Goal: Information Seeking & Learning: Compare options

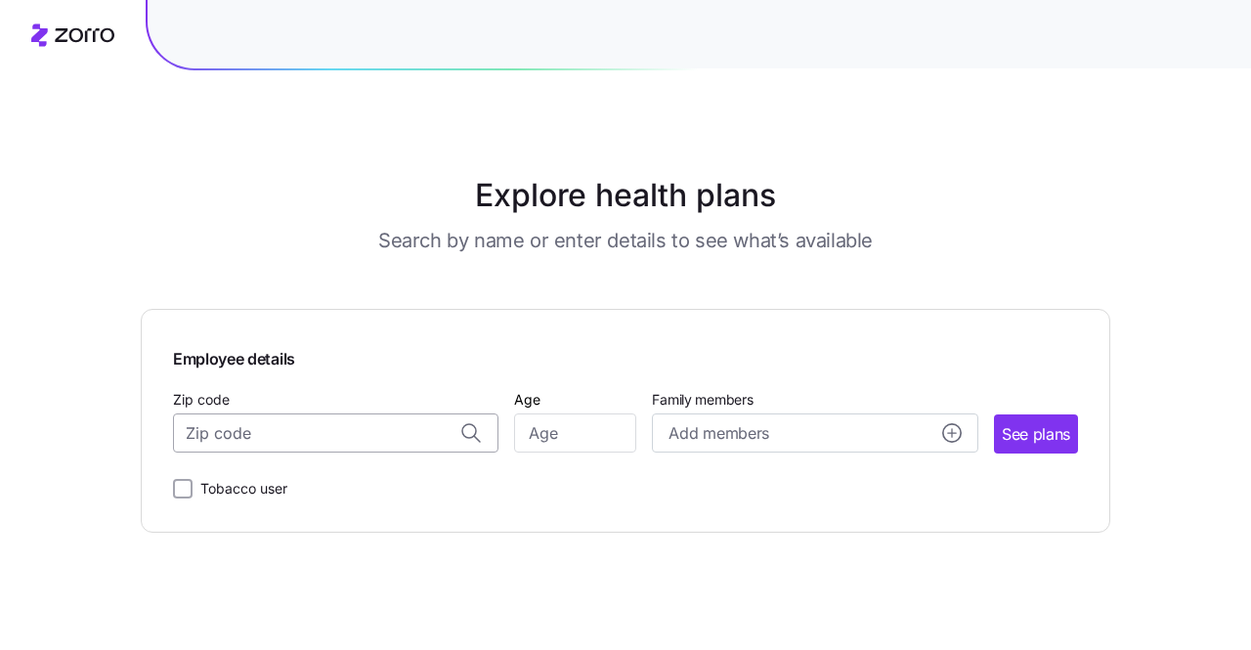
click at [275, 435] on input "Zip code" at bounding box center [335, 432] width 325 height 39
click at [311, 437] on input "Zip code" at bounding box center [335, 432] width 325 height 39
type input "28117"
click at [592, 443] on input "Age" at bounding box center [575, 432] width 122 height 39
type input "55"
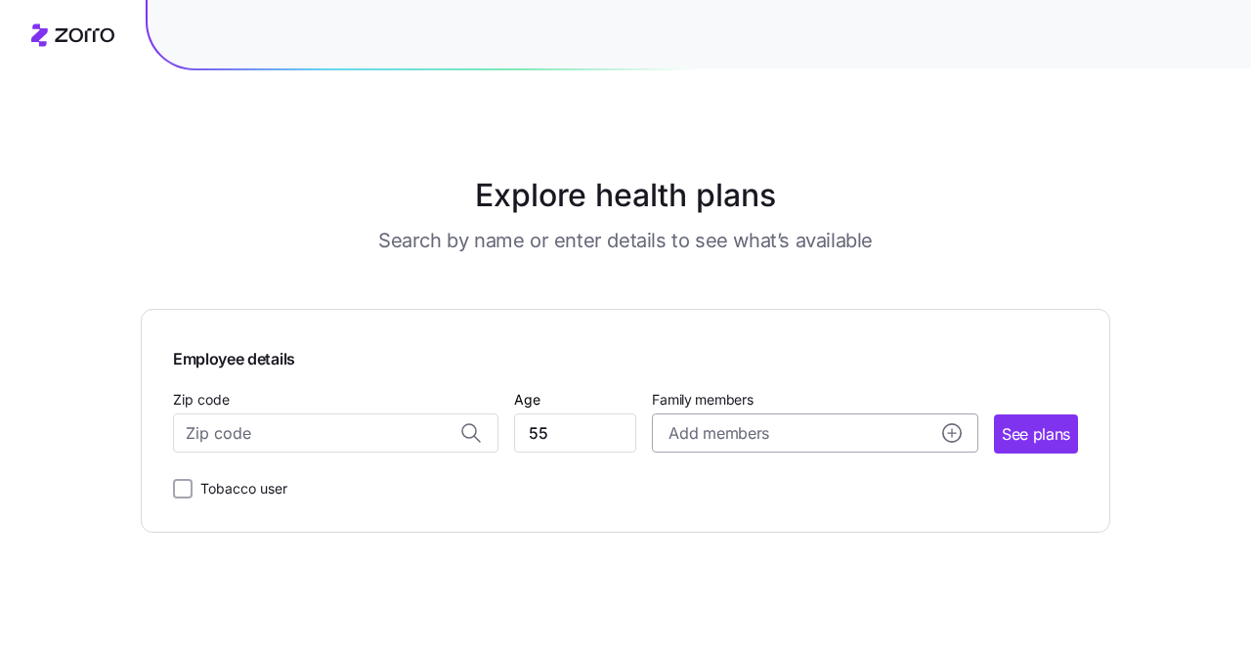
click at [955, 427] on circle "add icon" at bounding box center [952, 433] width 18 height 18
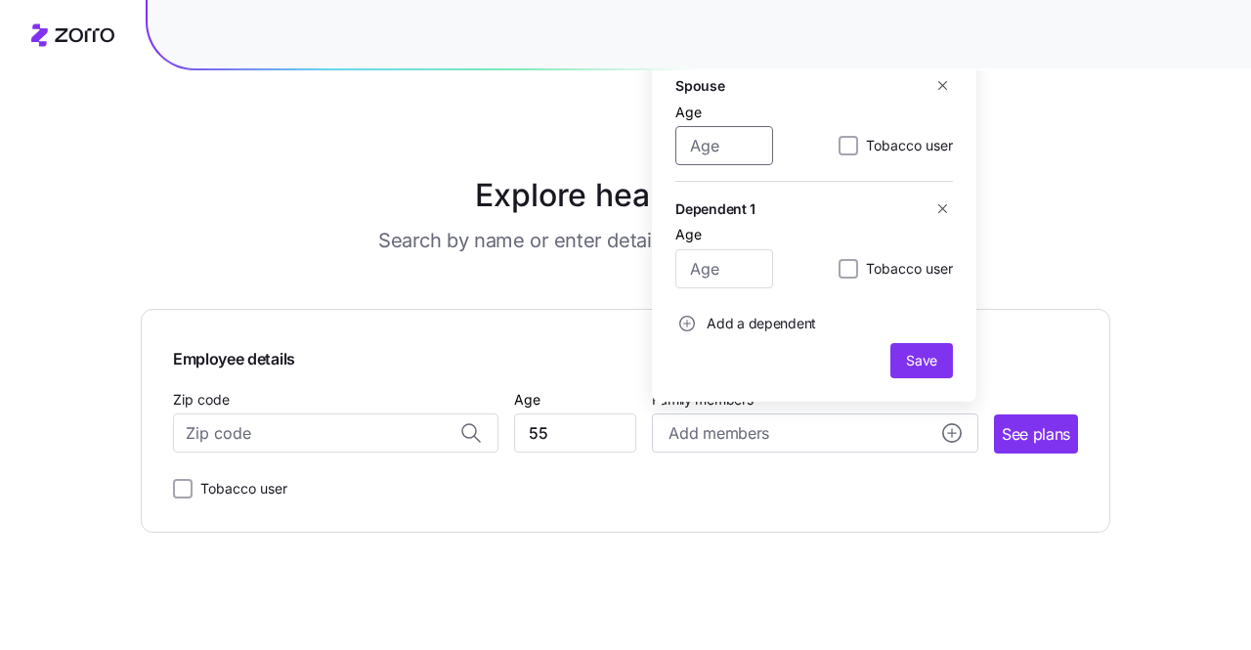
click at [716, 144] on input "Age" at bounding box center [724, 145] width 98 height 39
type input "56"
click at [925, 356] on span "Save" at bounding box center [921, 361] width 31 height 20
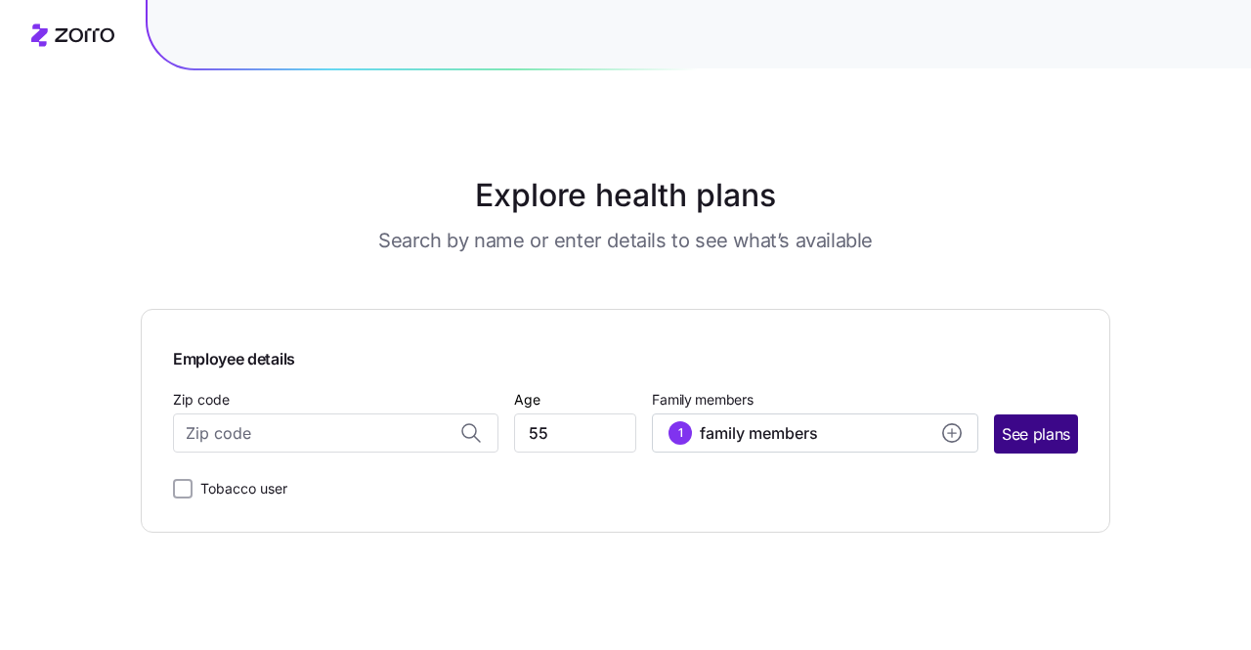
click at [1046, 441] on span "See plans" at bounding box center [1036, 434] width 68 height 24
click at [267, 441] on input "Zip code" at bounding box center [335, 432] width 325 height 39
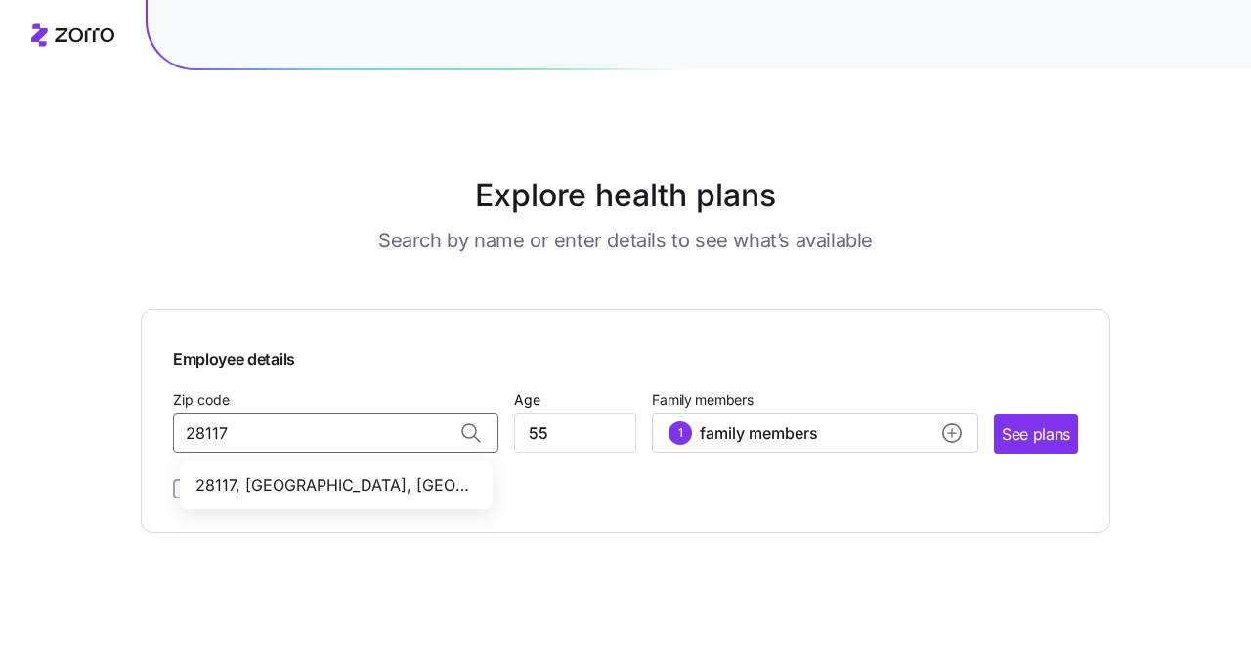
click at [323, 495] on span "28117, [GEOGRAPHIC_DATA], [GEOGRAPHIC_DATA]" at bounding box center [332, 485] width 274 height 24
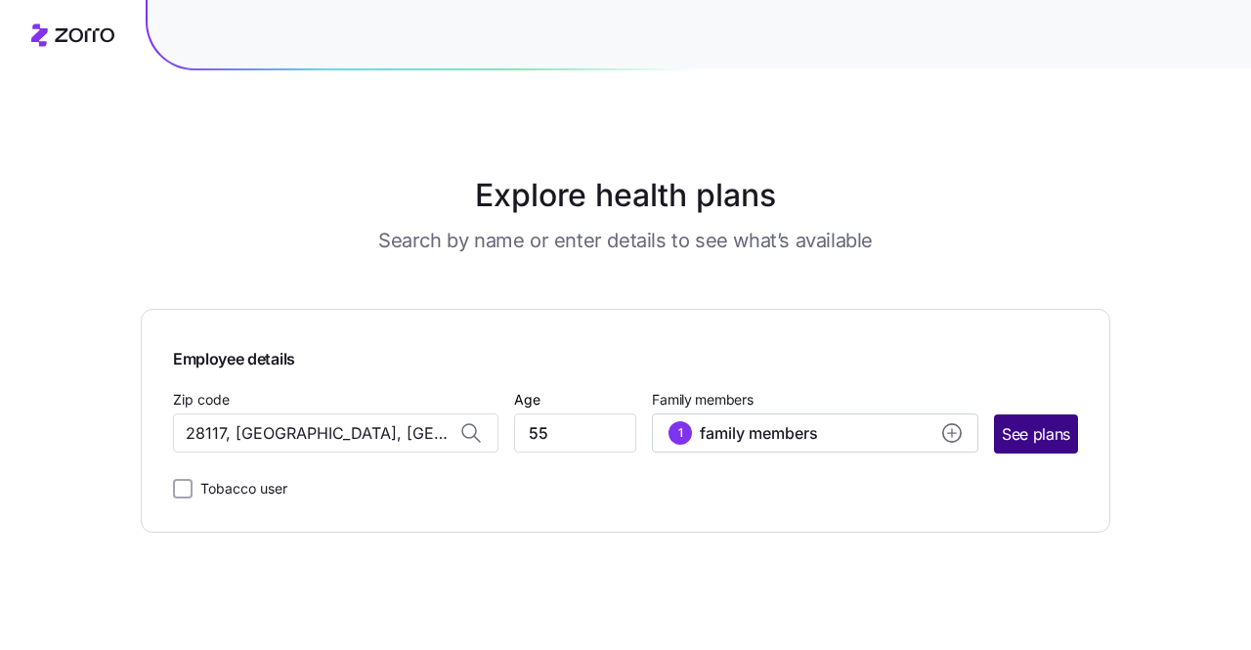
type input "28117, [GEOGRAPHIC_DATA], [GEOGRAPHIC_DATA]"
click at [1028, 431] on span "See plans" at bounding box center [1036, 434] width 68 height 24
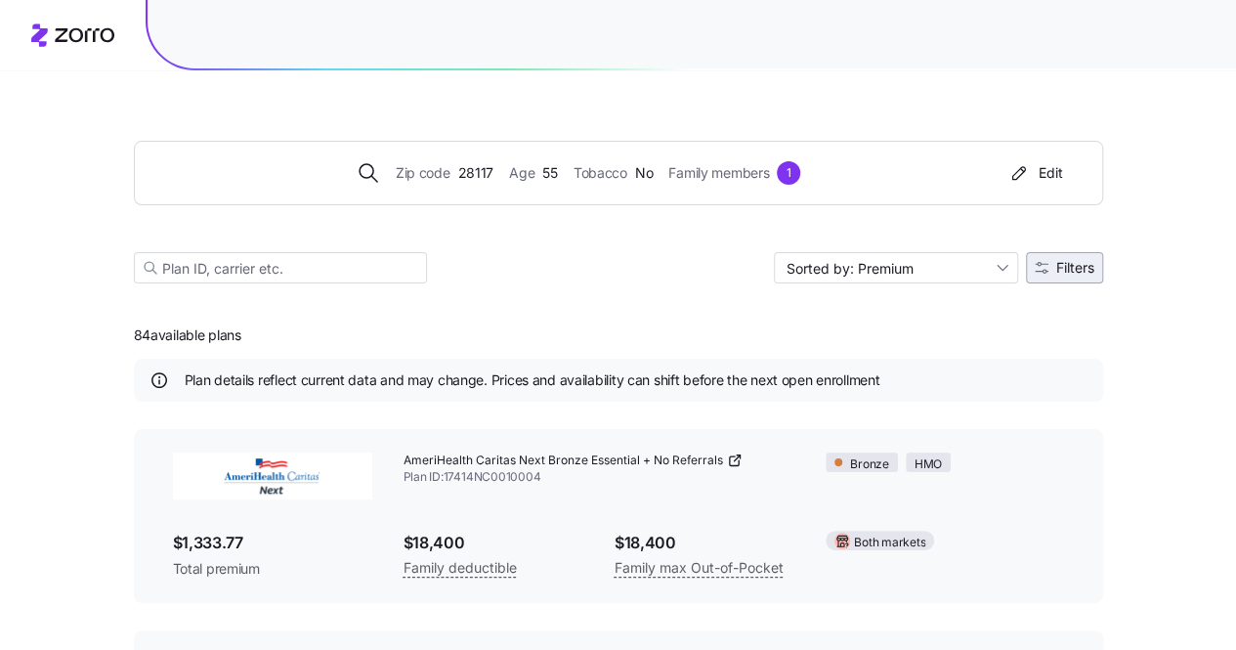
click at [1061, 269] on span "Filters" at bounding box center [1076, 268] width 38 height 14
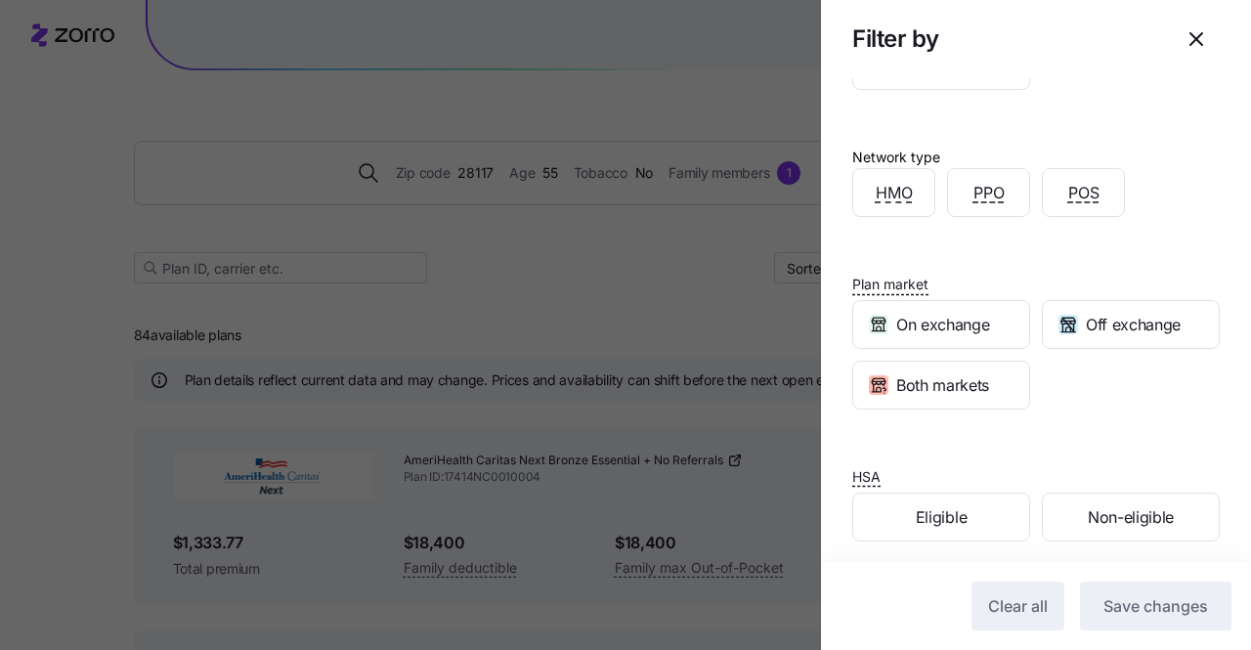
scroll to position [426, 0]
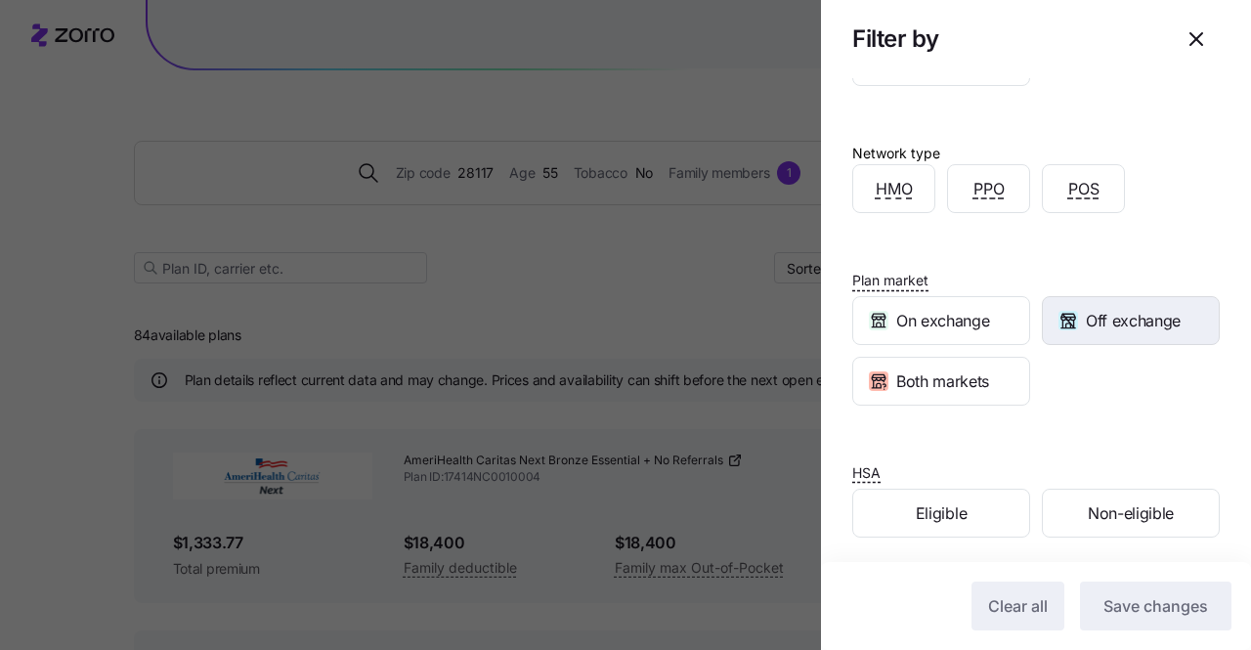
click at [1134, 316] on span "Off exchange" at bounding box center [1133, 321] width 95 height 24
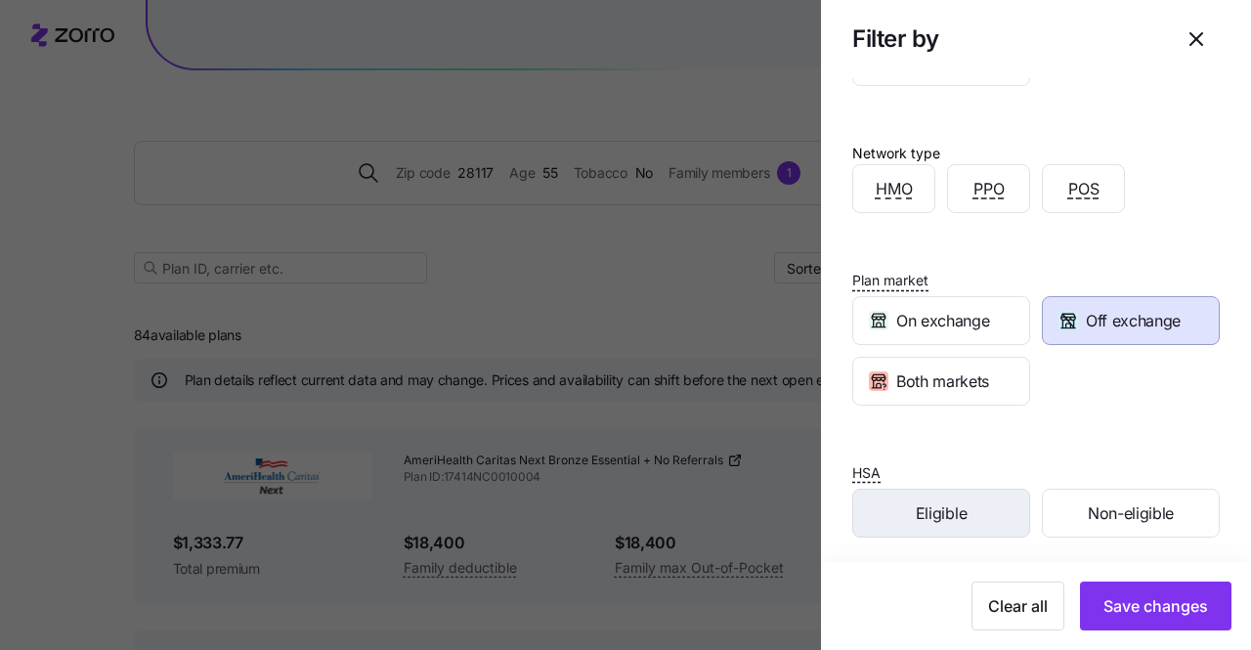
click at [949, 503] on span "Eligible" at bounding box center [941, 513] width 51 height 24
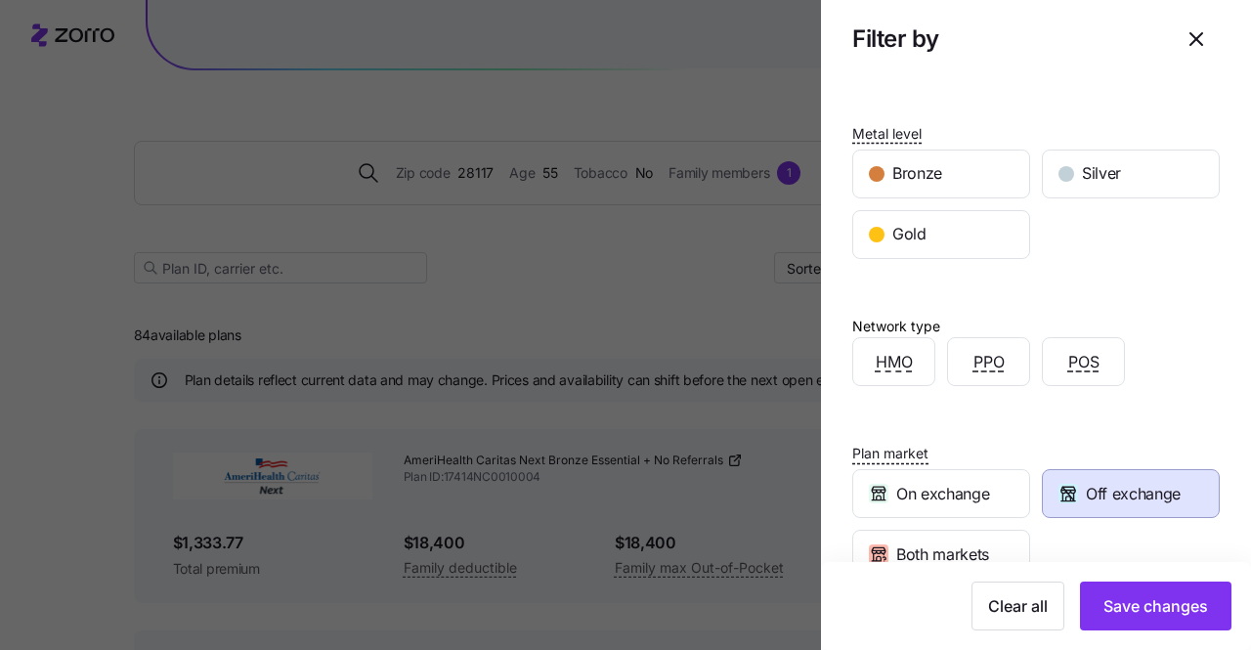
scroll to position [252, 0]
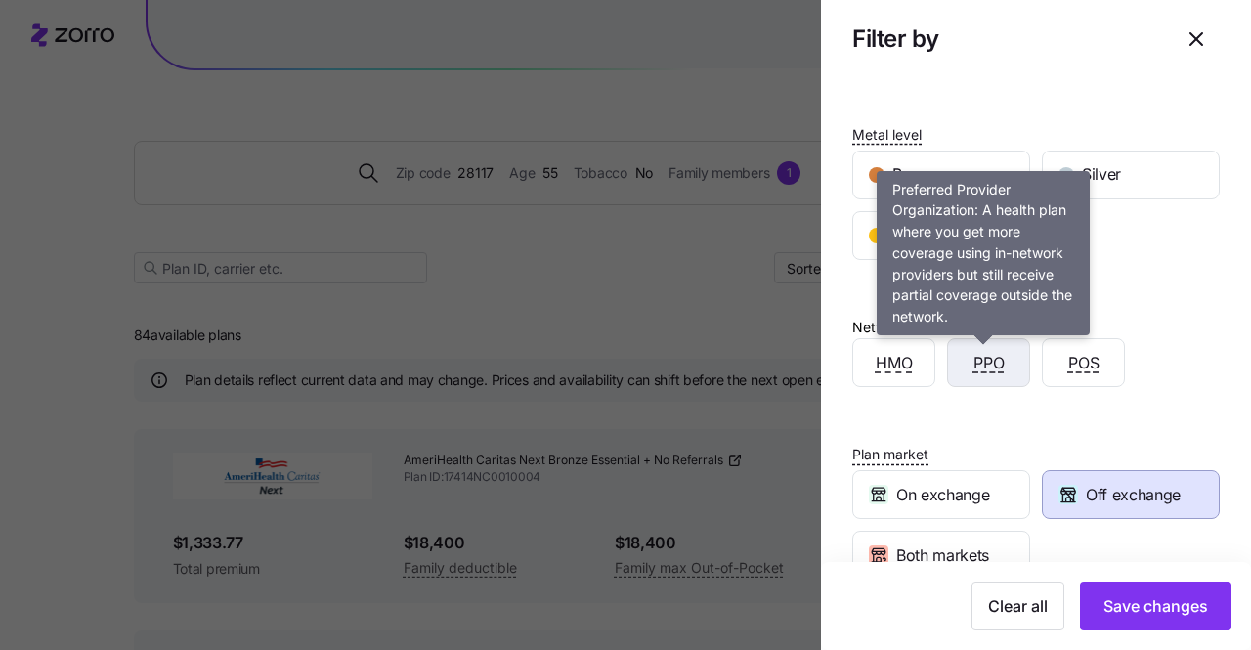
click at [982, 360] on span "PPO" at bounding box center [989, 363] width 31 height 24
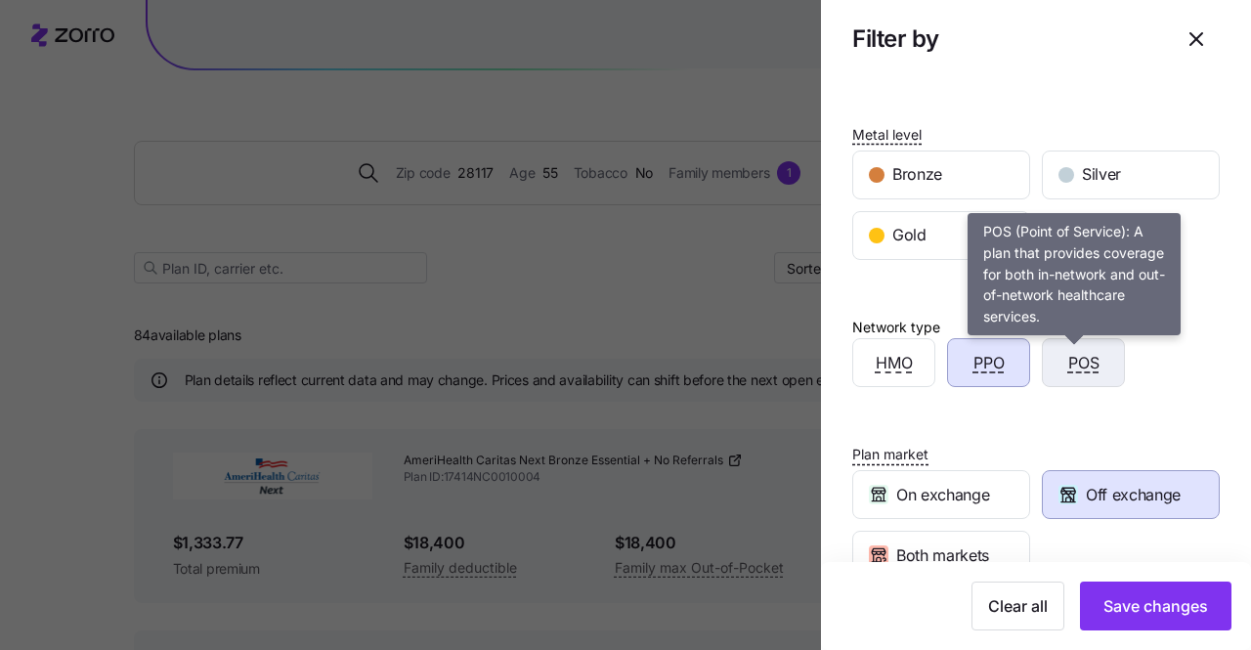
click at [1075, 363] on span "POS" at bounding box center [1083, 363] width 31 height 24
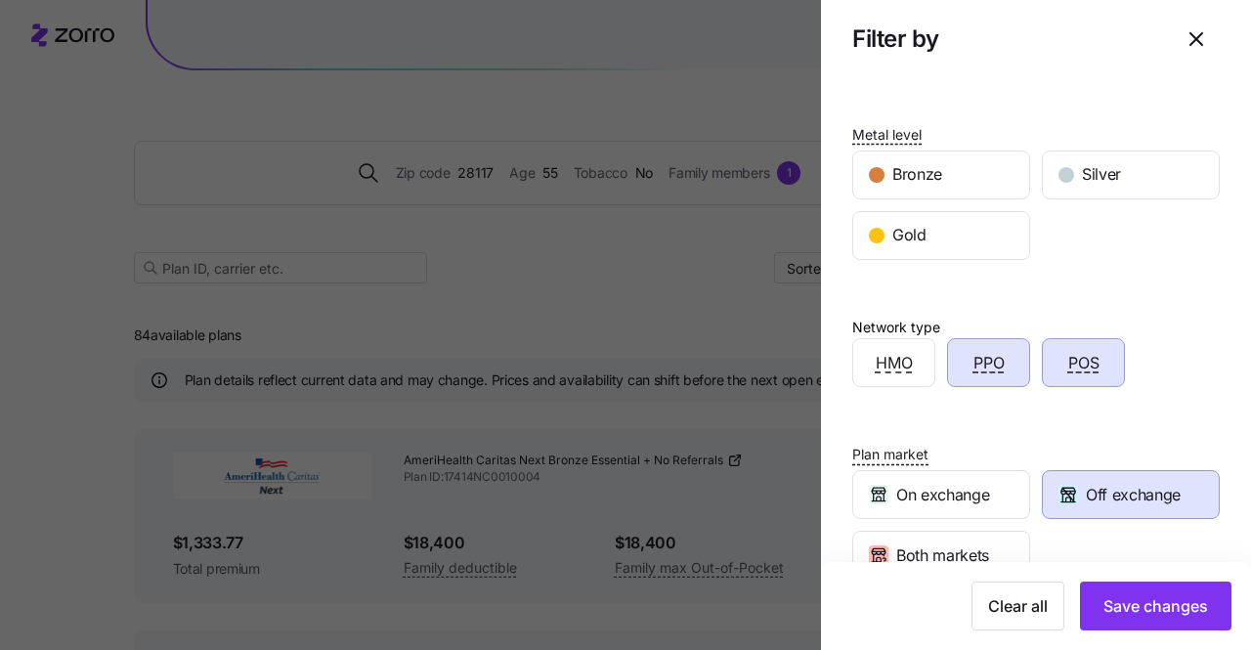
click at [1106, 368] on div "POS" at bounding box center [1083, 362] width 81 height 47
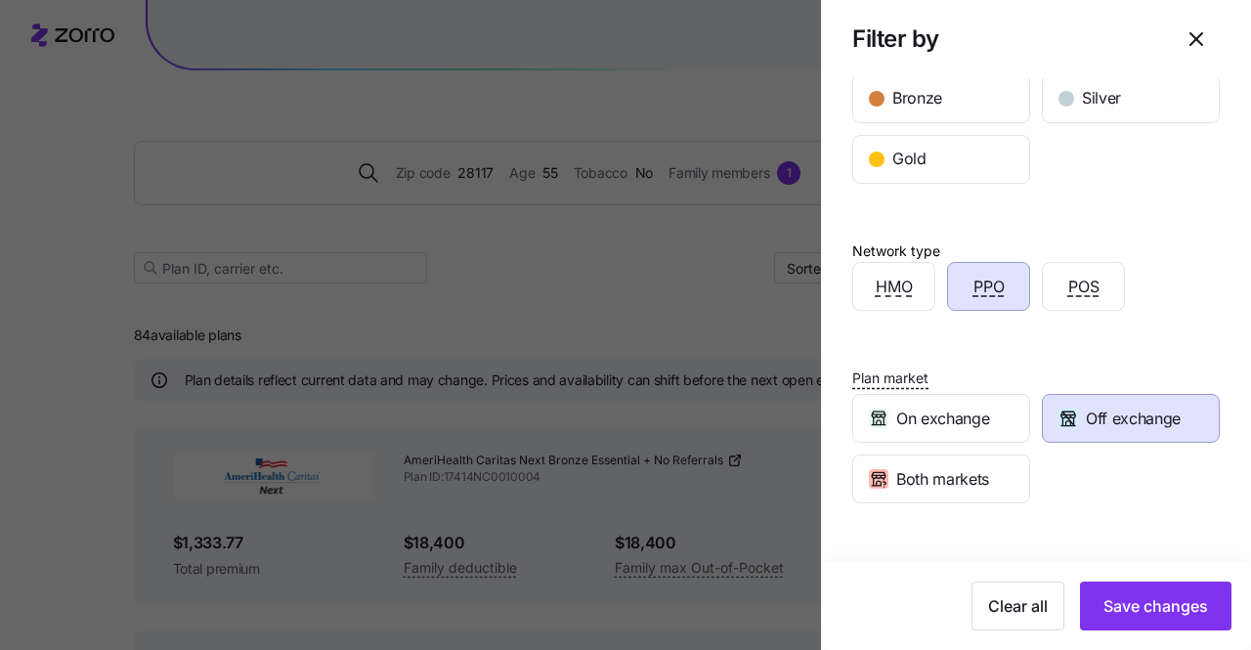
scroll to position [329, 0]
click at [1106, 96] on span "Silver" at bounding box center [1101, 97] width 39 height 24
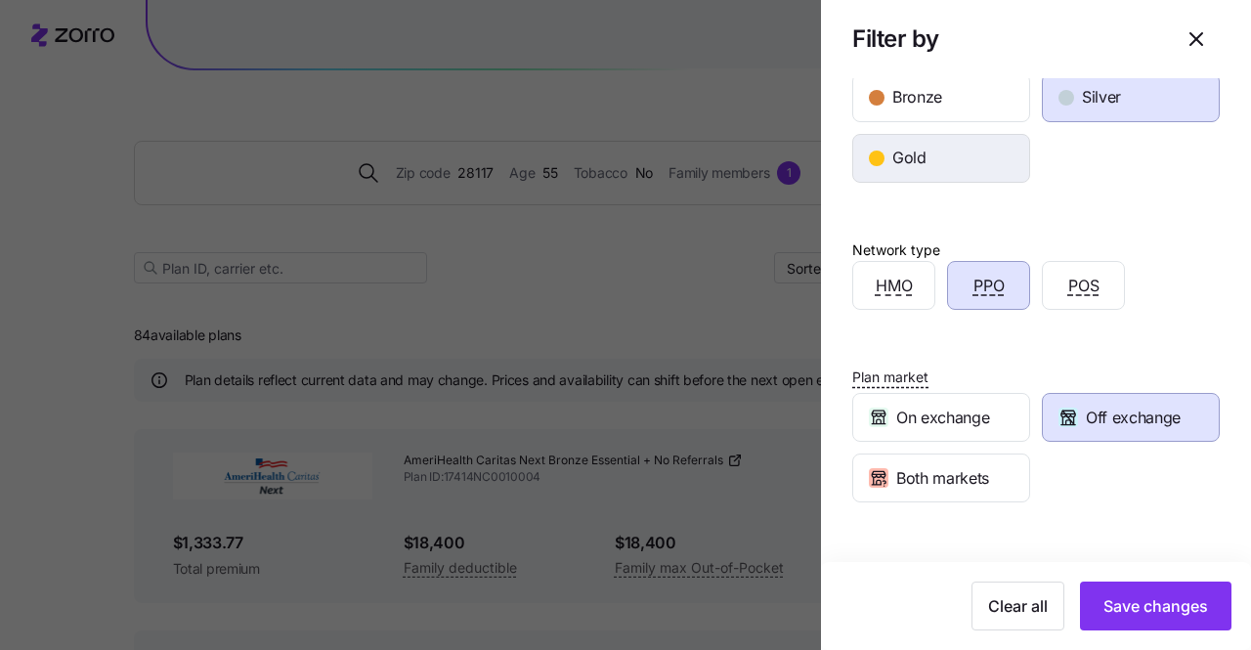
click at [942, 155] on div "Gold" at bounding box center [941, 158] width 176 height 47
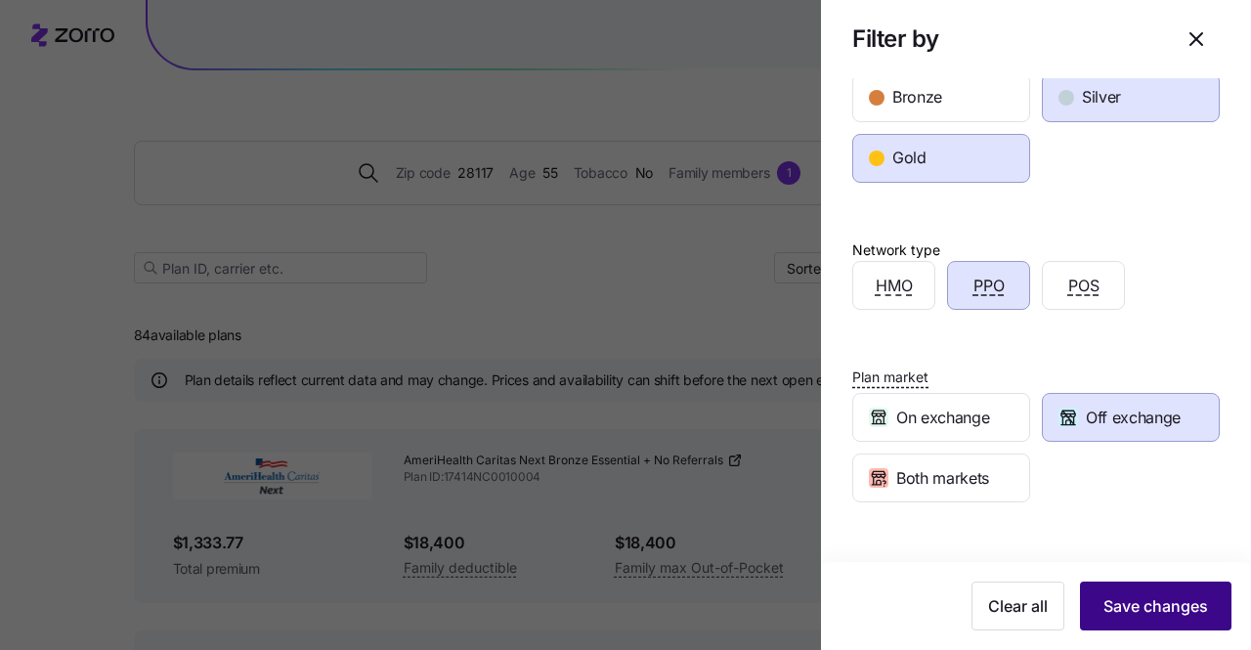
click at [1151, 622] on button "Save changes" at bounding box center [1156, 606] width 152 height 49
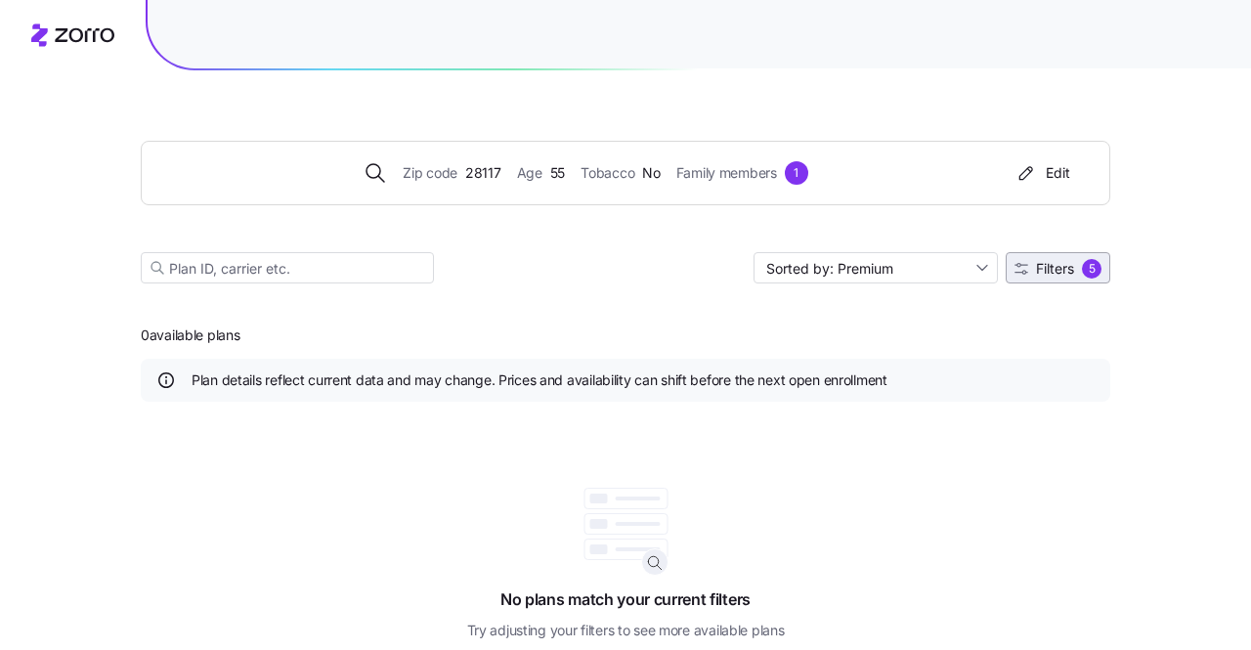
click at [1062, 281] on button "Filters 5" at bounding box center [1058, 267] width 105 height 31
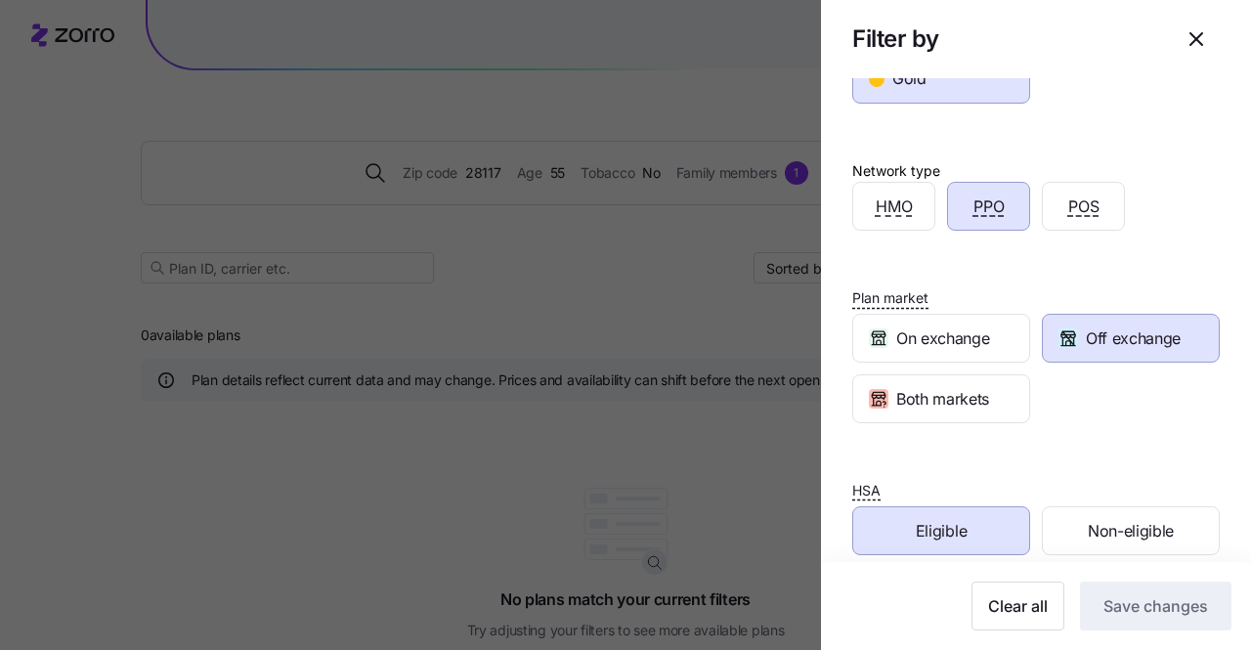
scroll to position [411, 0]
click at [963, 523] on div "Eligible" at bounding box center [941, 528] width 176 height 47
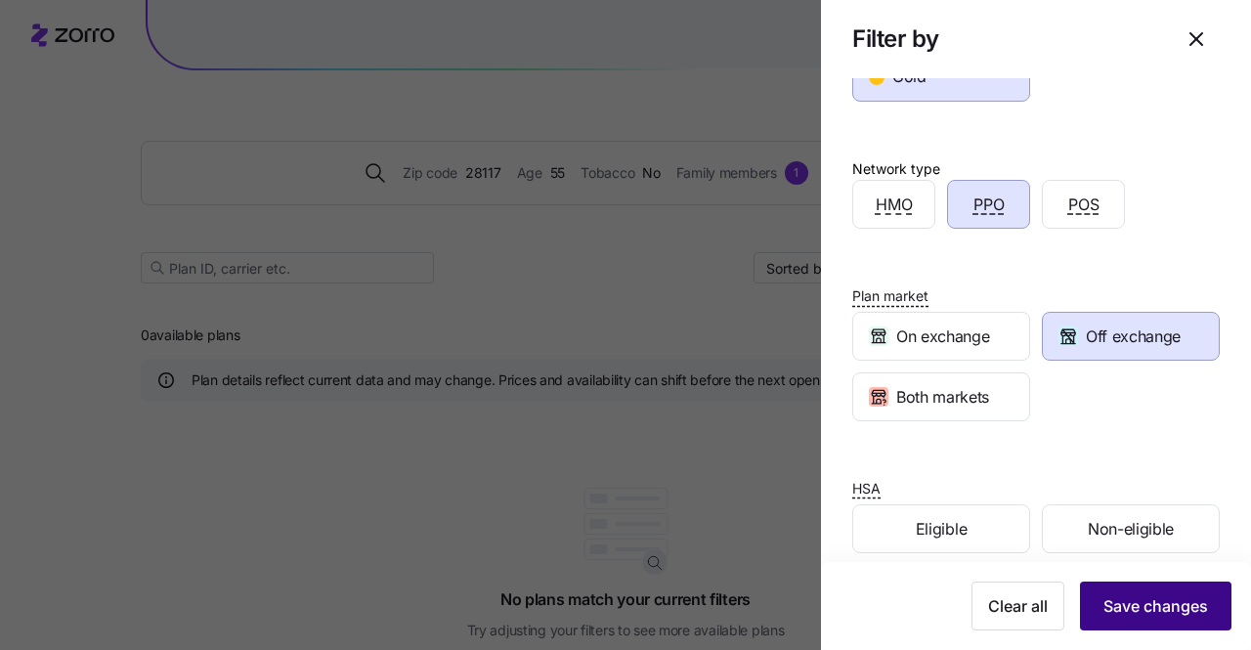
click at [1146, 609] on span "Save changes" at bounding box center [1156, 605] width 105 height 23
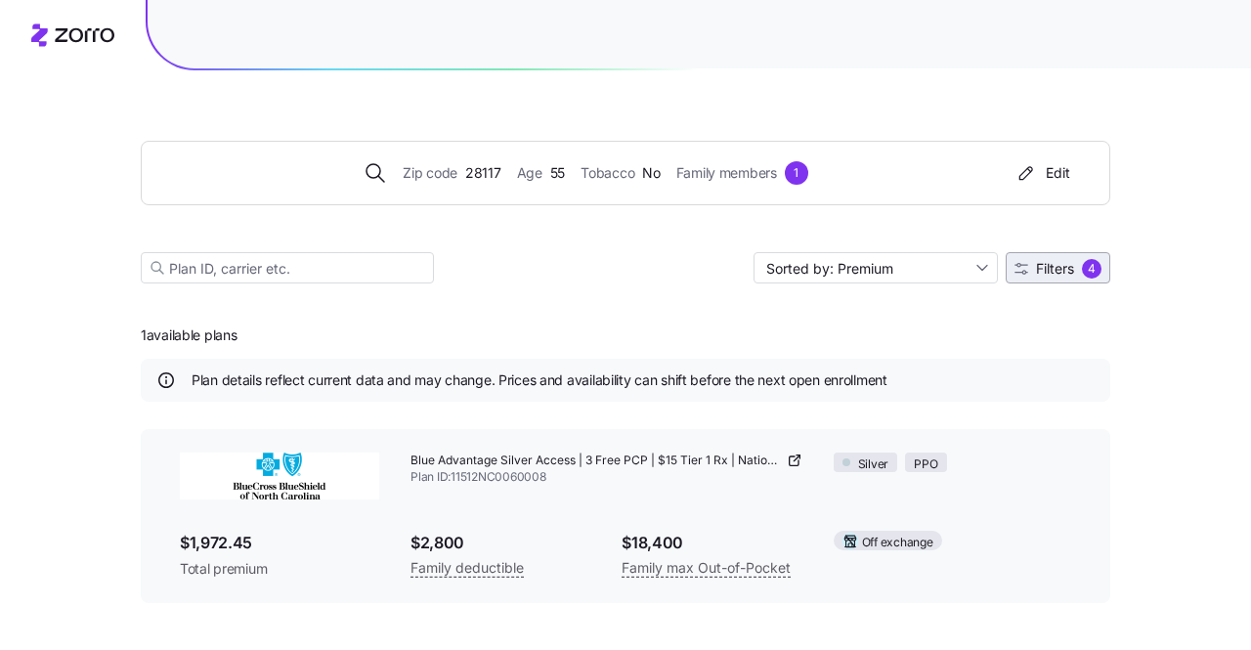
click at [1066, 275] on span "Filters" at bounding box center [1055, 269] width 38 height 14
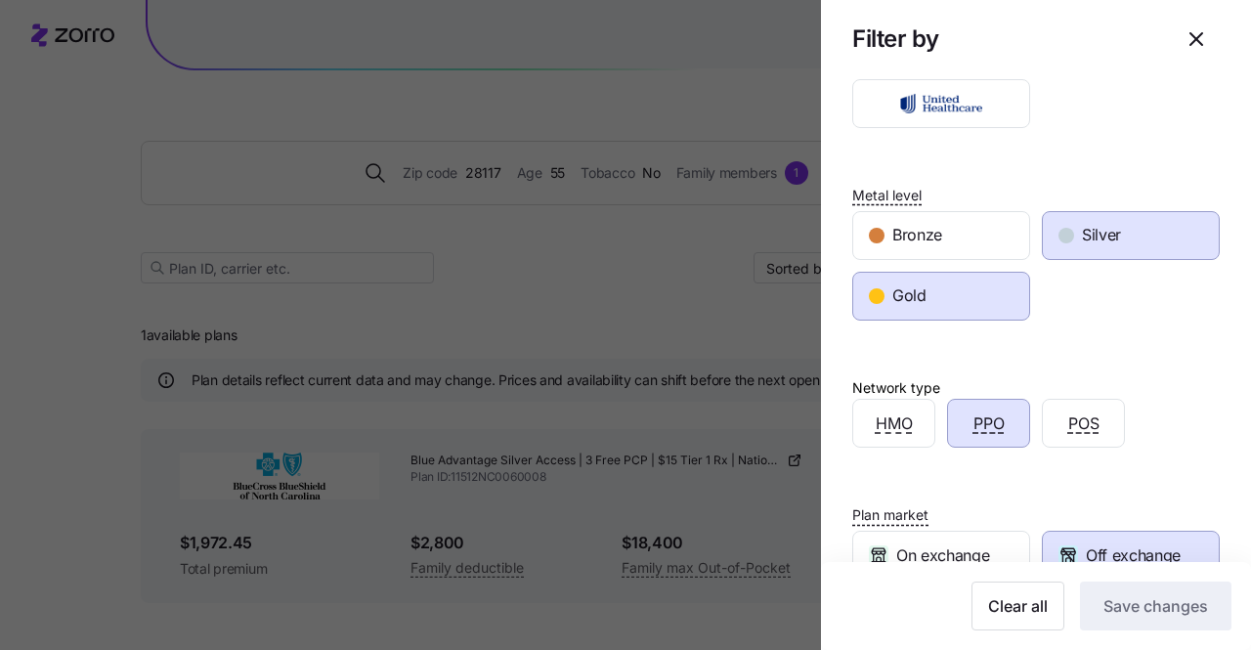
click at [948, 300] on div "Gold" at bounding box center [941, 296] width 176 height 47
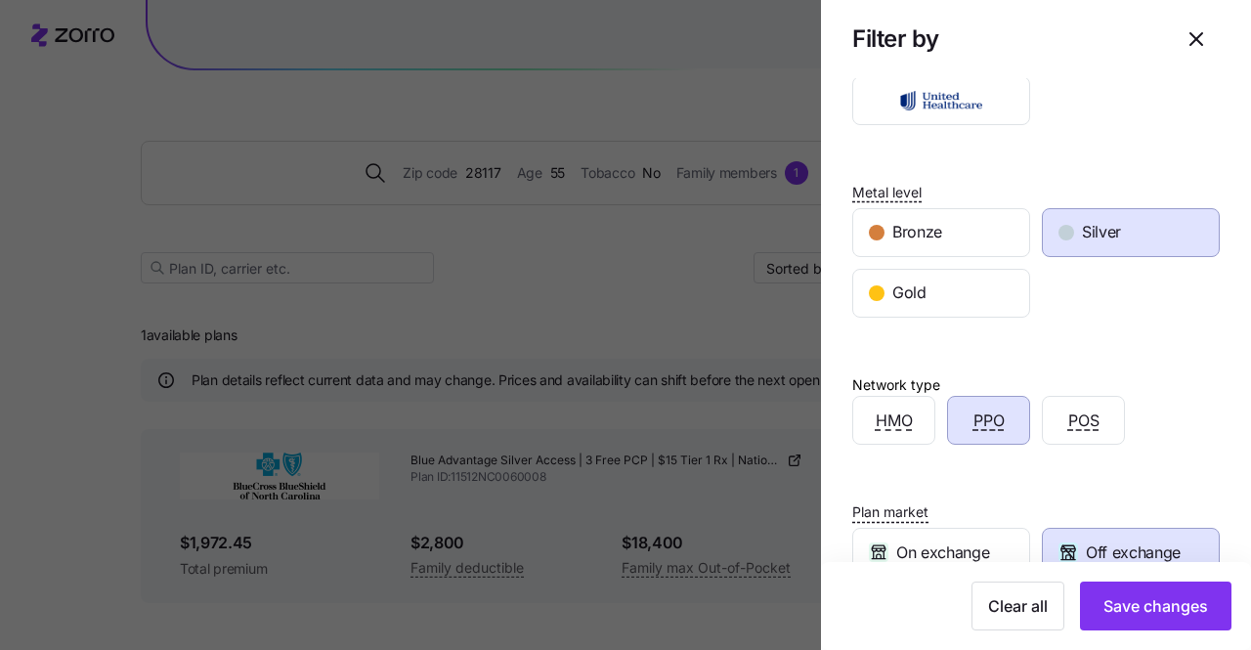
click at [1164, 223] on div "Silver" at bounding box center [1131, 232] width 176 height 47
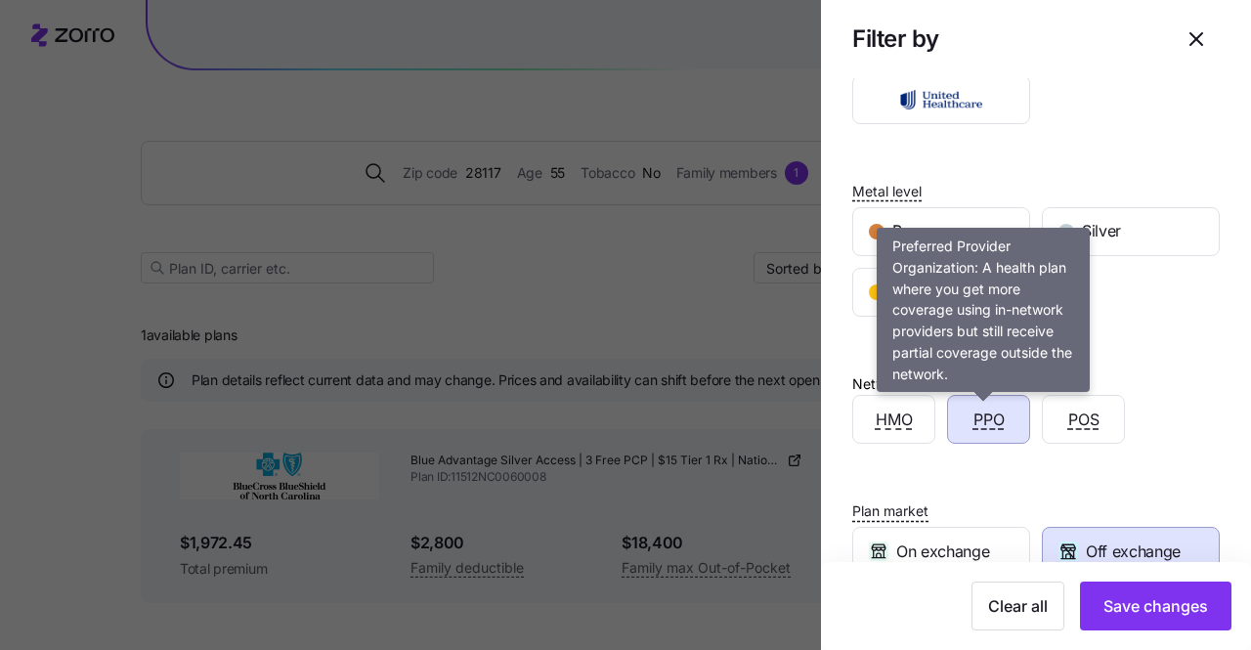
click at [999, 419] on div "PPO" at bounding box center [988, 419] width 81 height 47
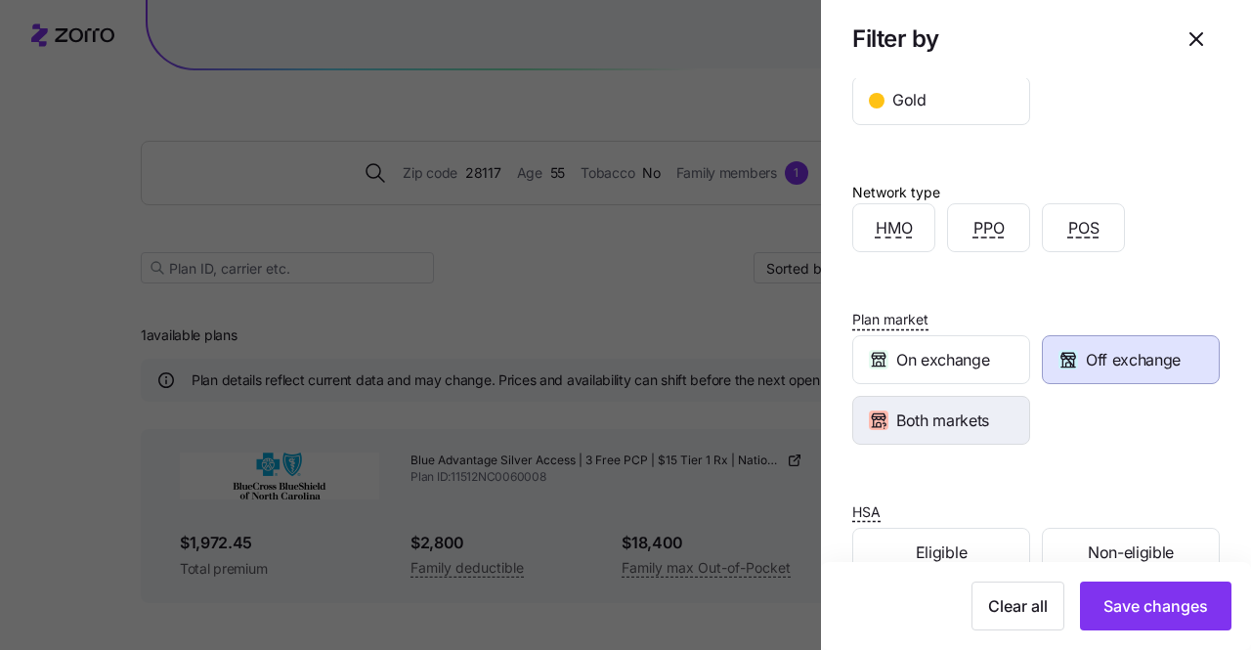
click at [943, 415] on span "Both markets" at bounding box center [942, 421] width 93 height 24
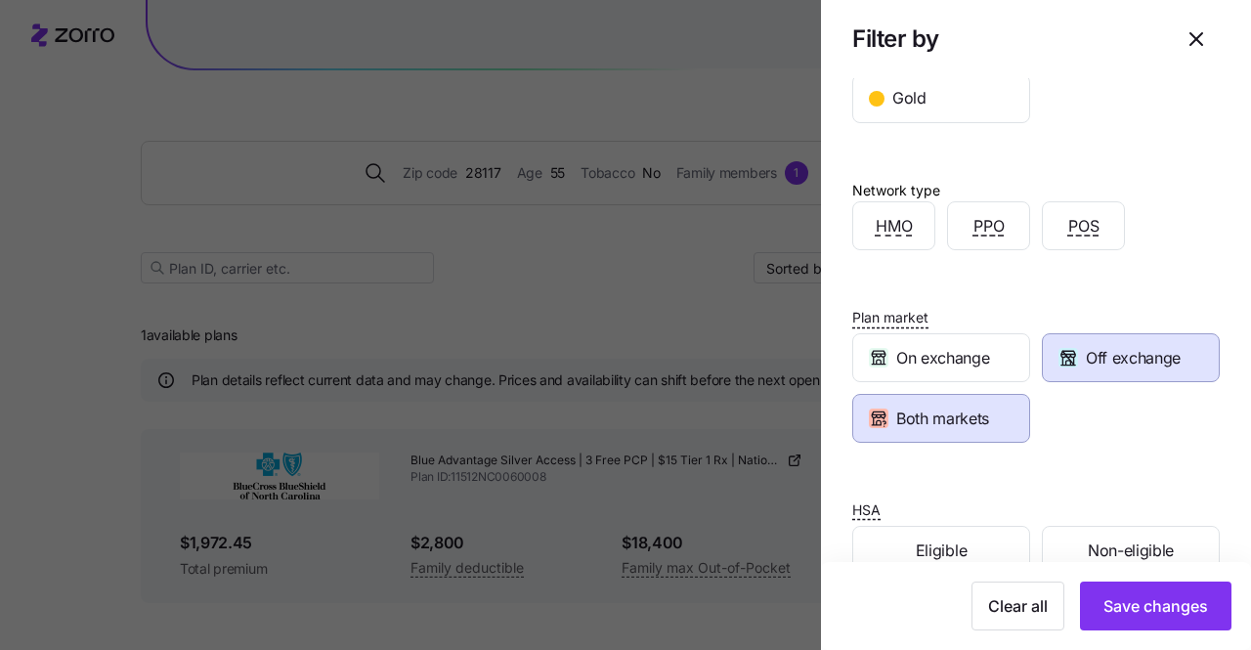
scroll to position [390, 0]
click at [1105, 354] on span "Off exchange" at bounding box center [1133, 357] width 95 height 24
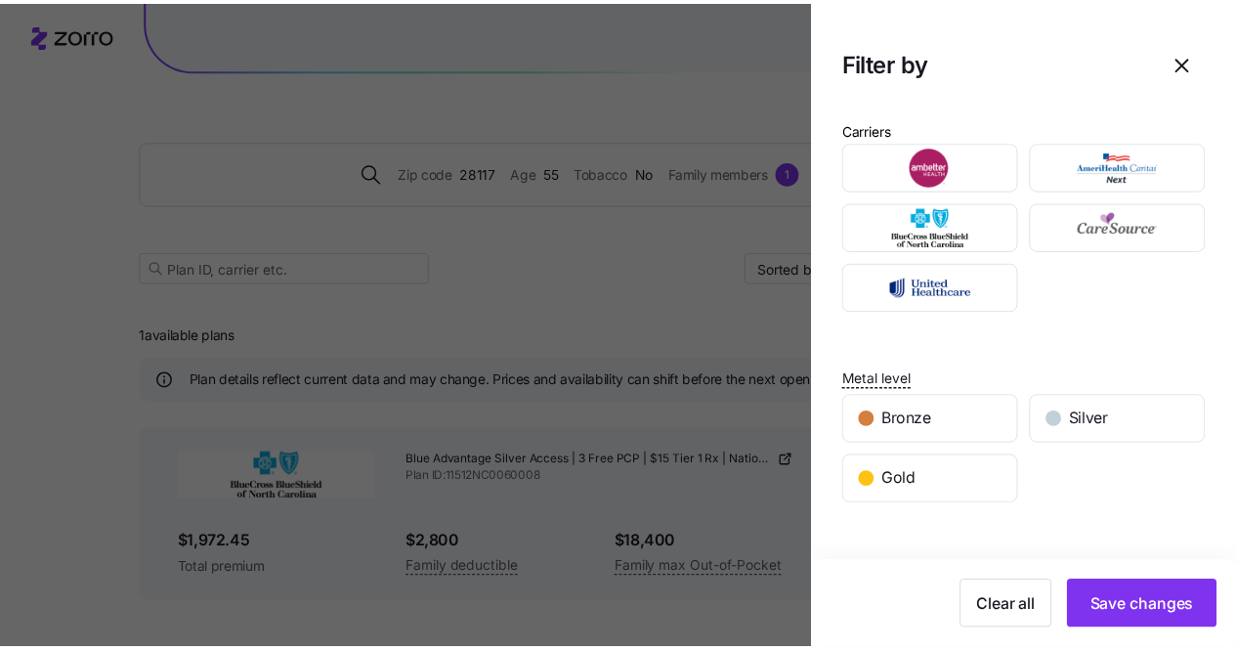
scroll to position [0, 0]
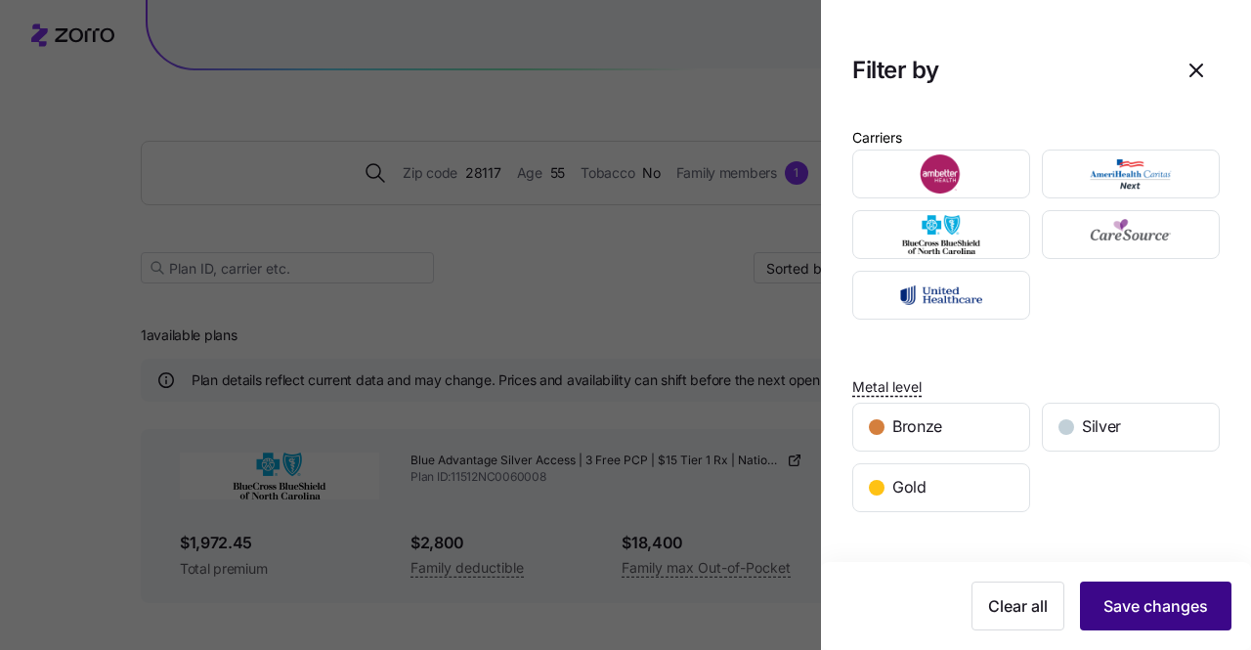
click at [1148, 606] on span "Save changes" at bounding box center [1156, 605] width 105 height 23
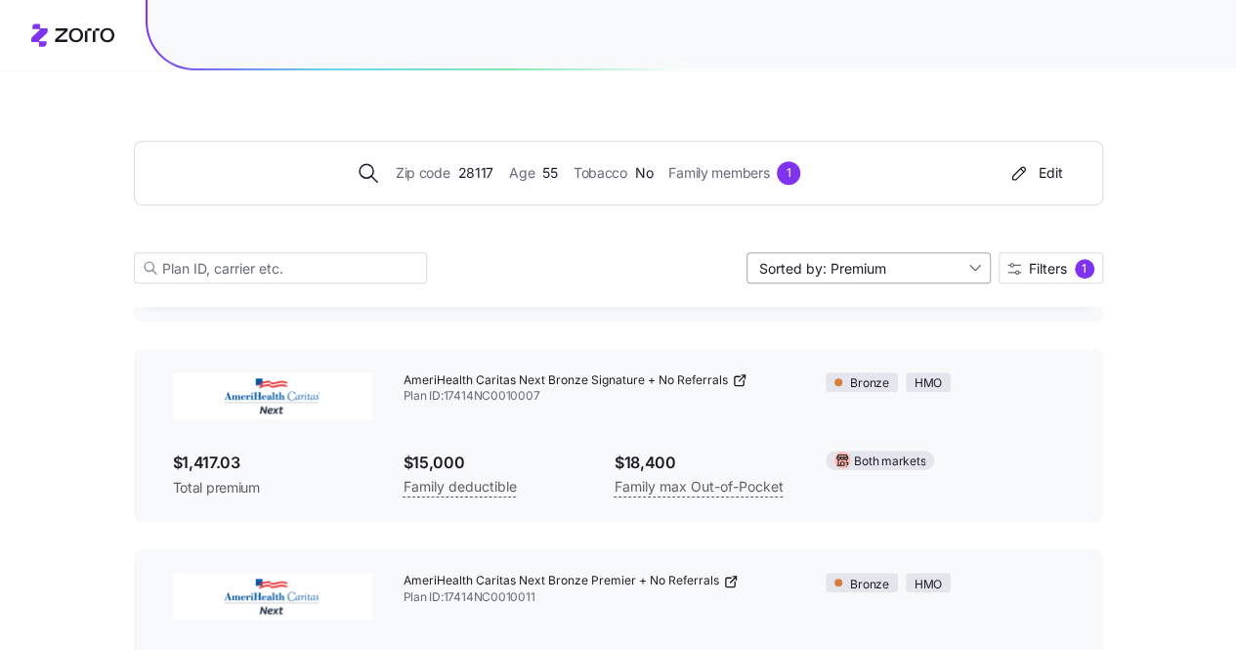
click at [968, 264] on input "Sorted by: Premium" at bounding box center [869, 267] width 244 height 31
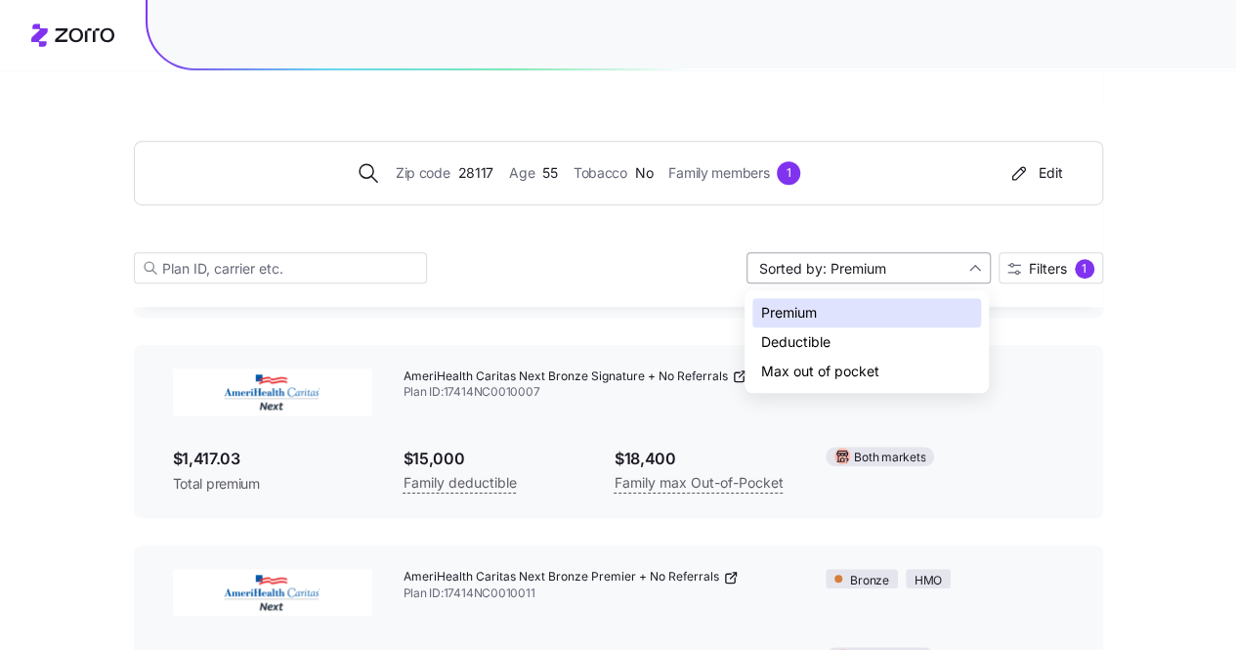
scroll to position [487, 0]
click at [817, 373] on div "Max out of pocket" at bounding box center [867, 371] width 229 height 29
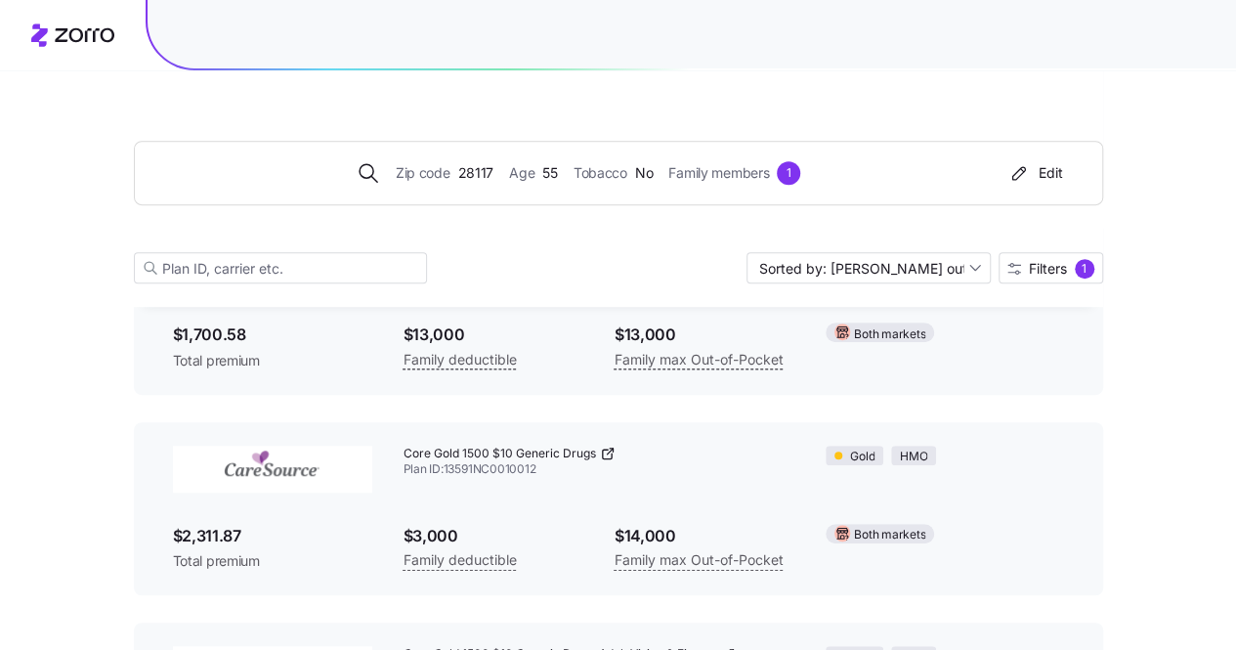
scroll to position [411, 0]
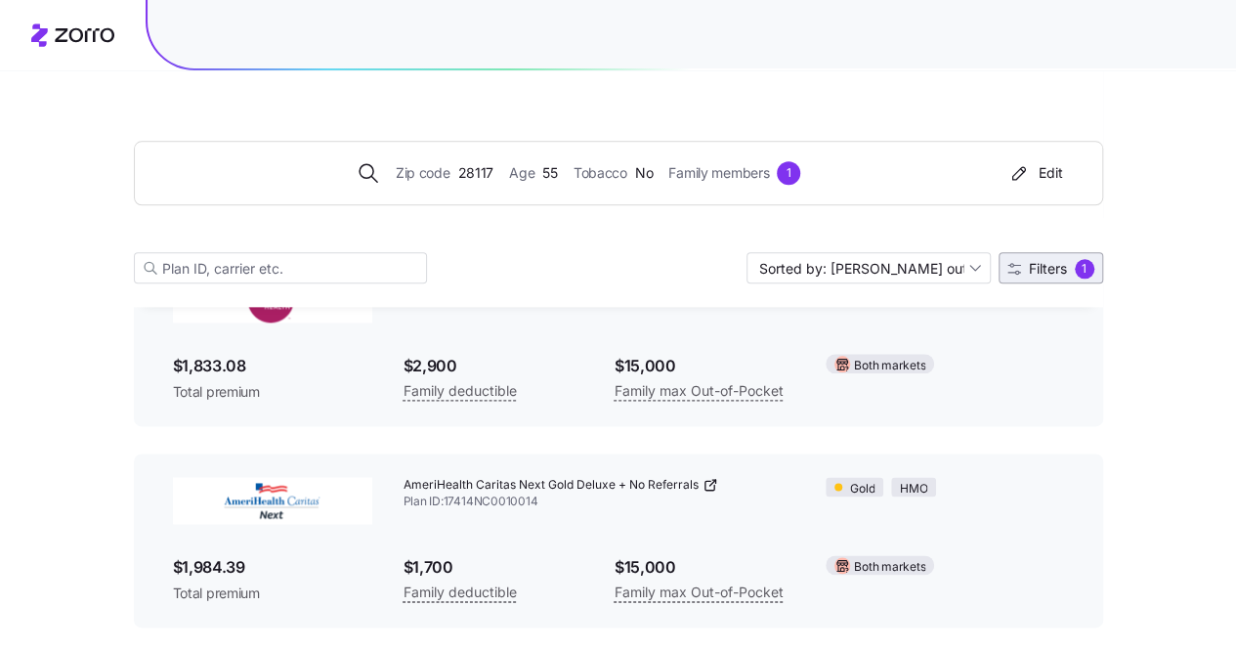
click at [1040, 260] on span "Filters 1" at bounding box center [1051, 269] width 87 height 20
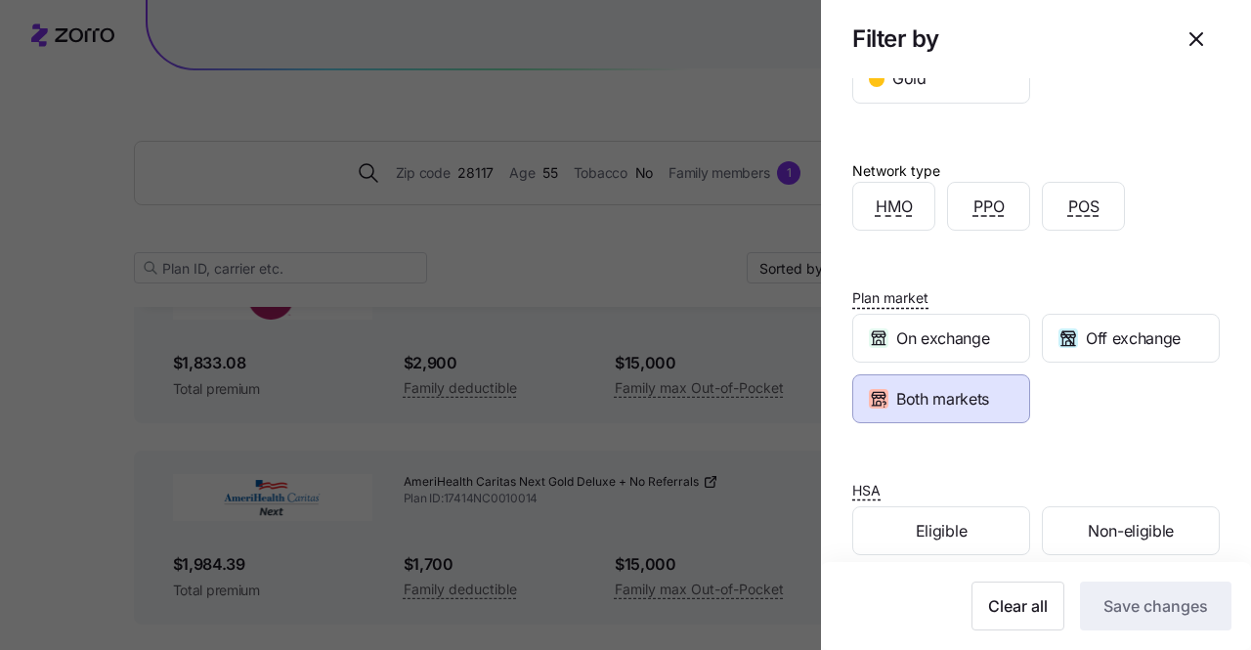
scroll to position [426, 0]
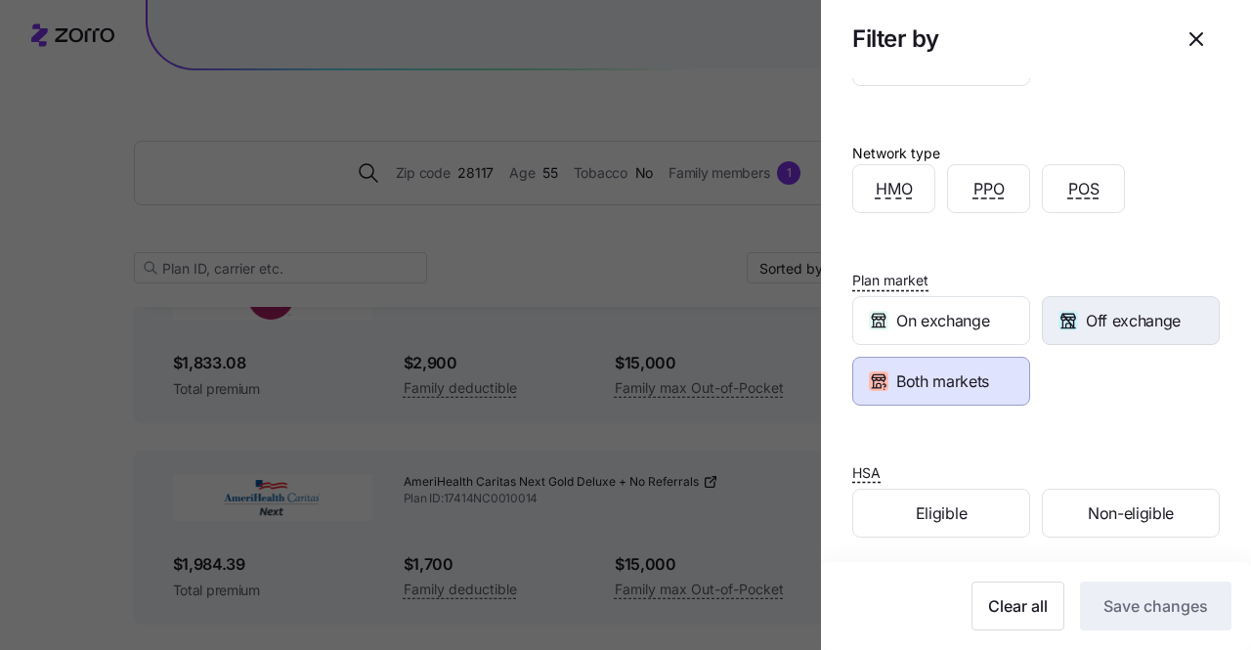
click at [1110, 319] on span "Off exchange" at bounding box center [1133, 321] width 95 height 24
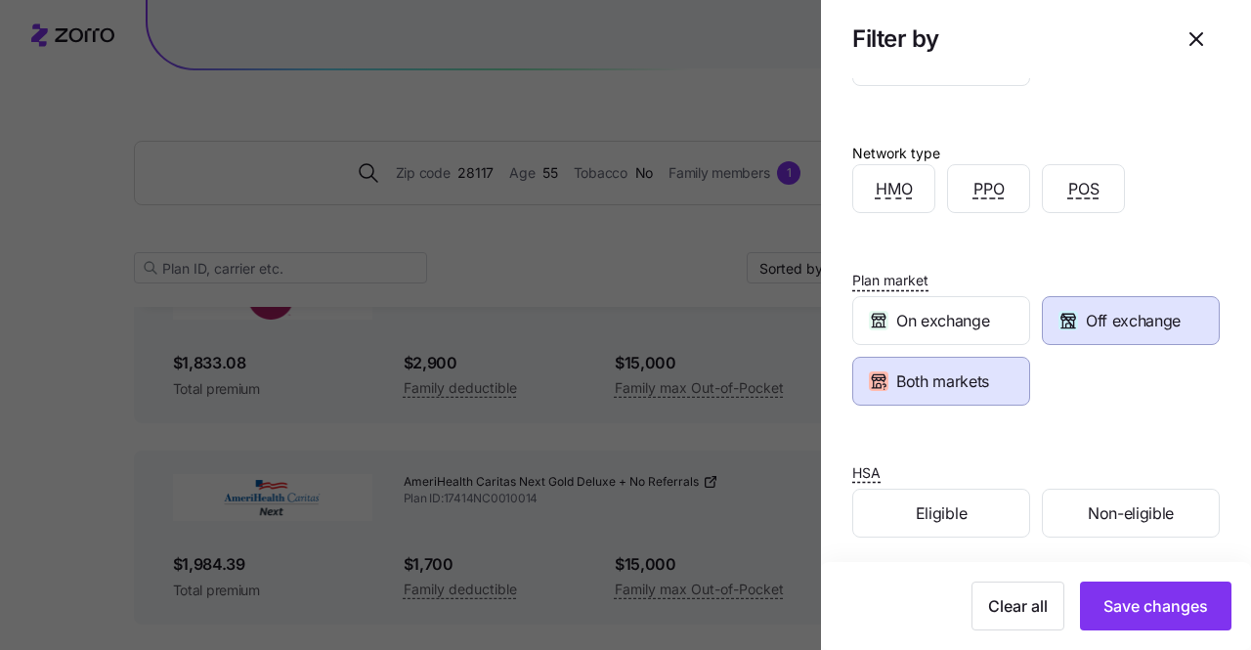
click at [937, 386] on span "Both markets" at bounding box center [942, 381] width 93 height 24
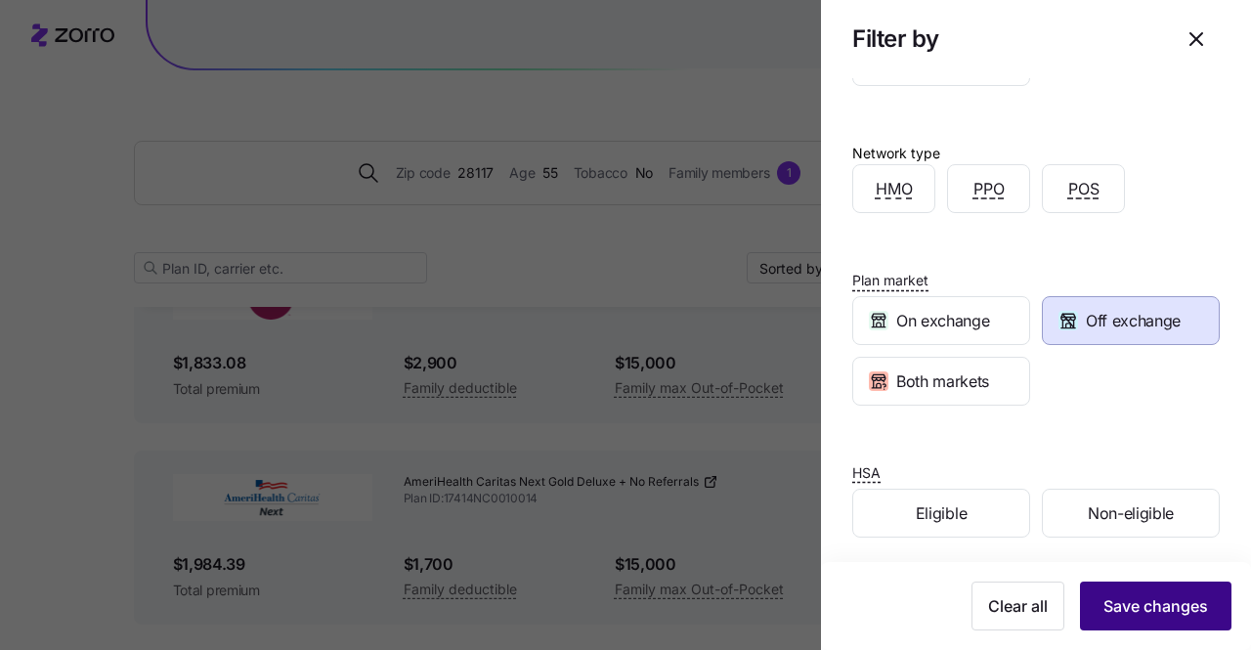
click at [1149, 609] on span "Save changes" at bounding box center [1156, 605] width 105 height 23
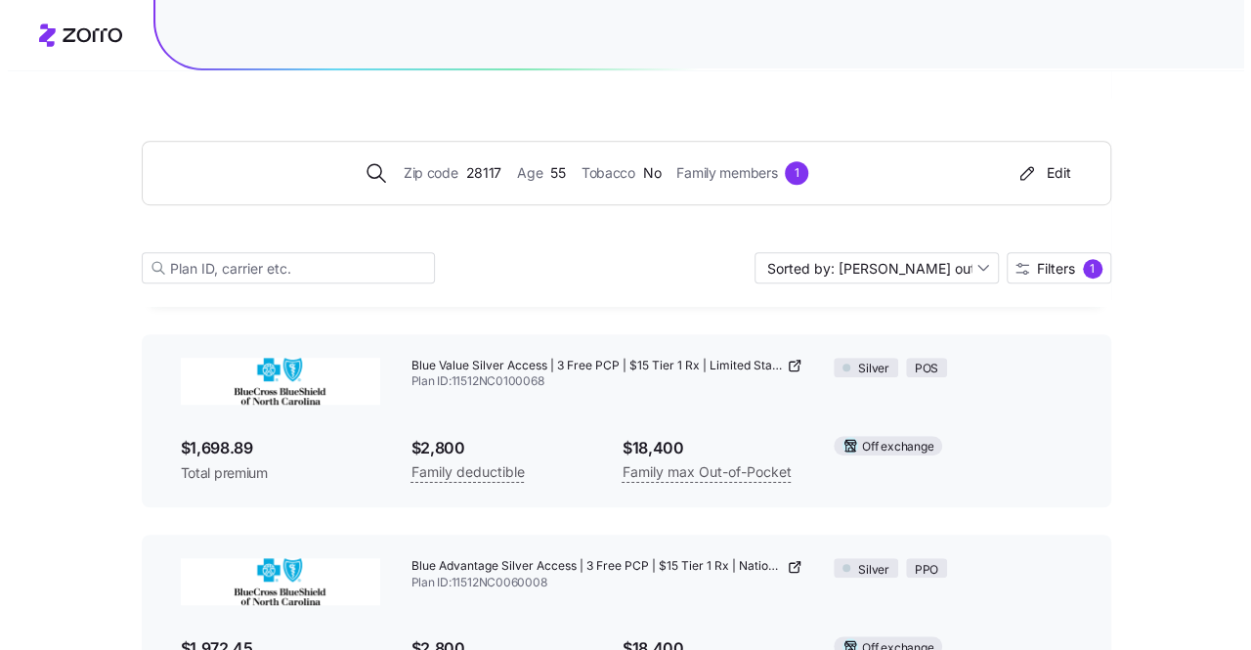
scroll to position [584, 0]
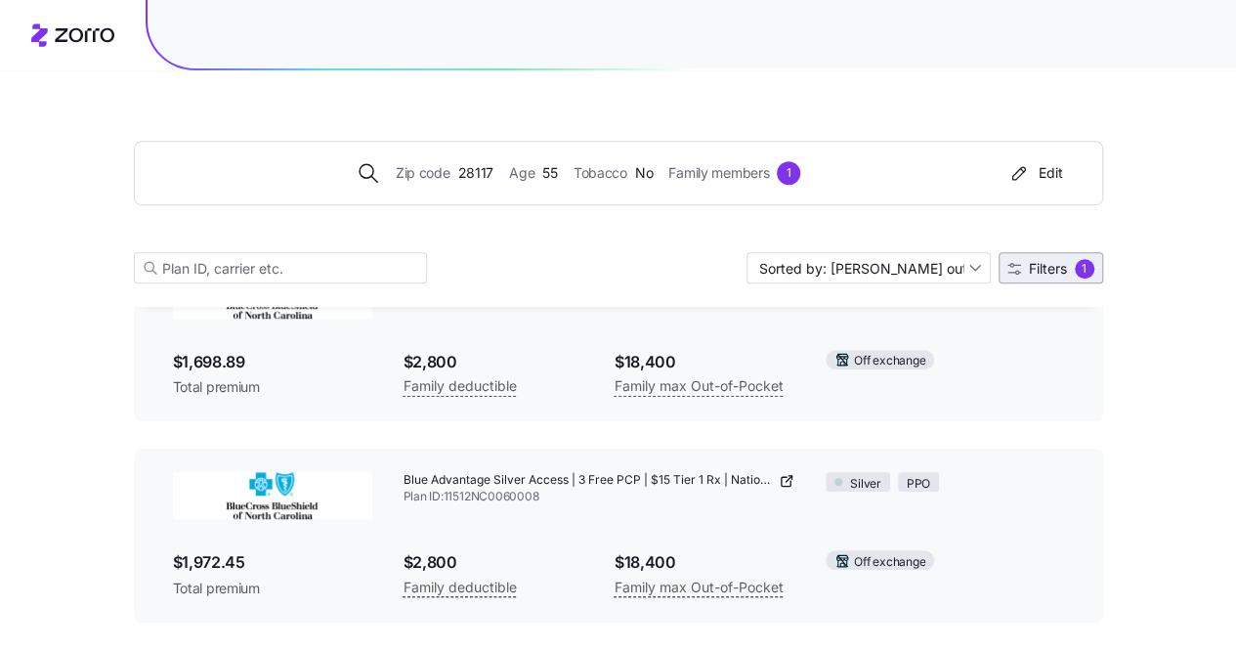
click at [1039, 273] on span "Filters" at bounding box center [1048, 269] width 38 height 14
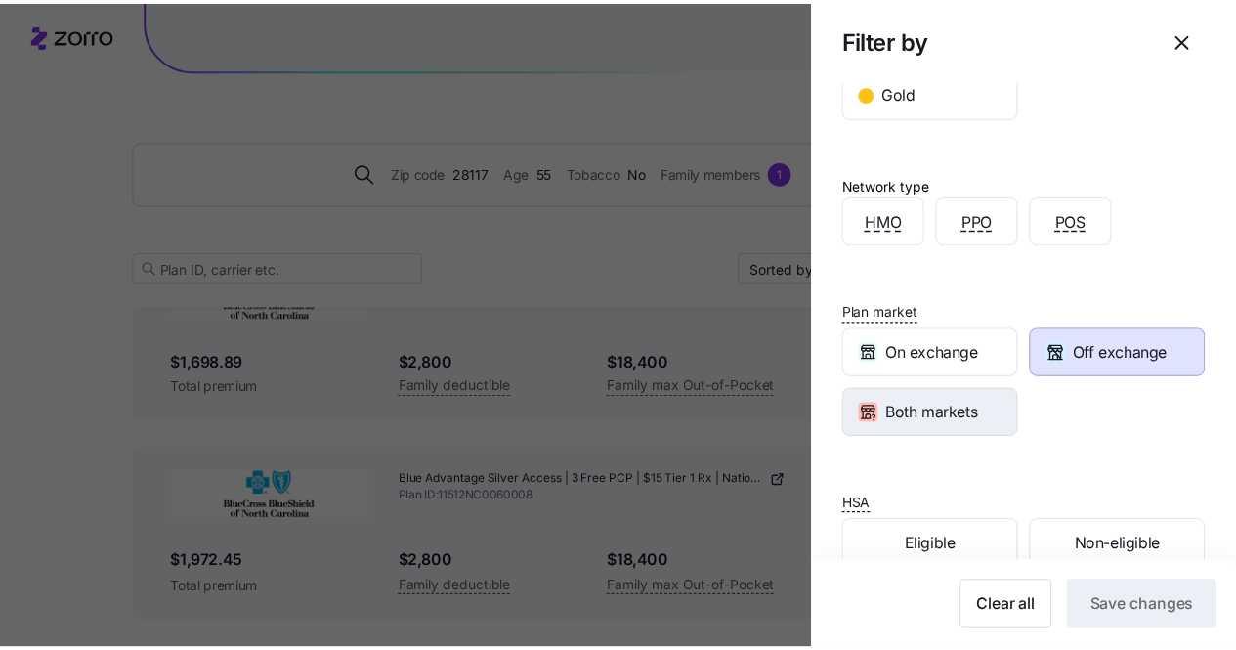
scroll to position [397, 0]
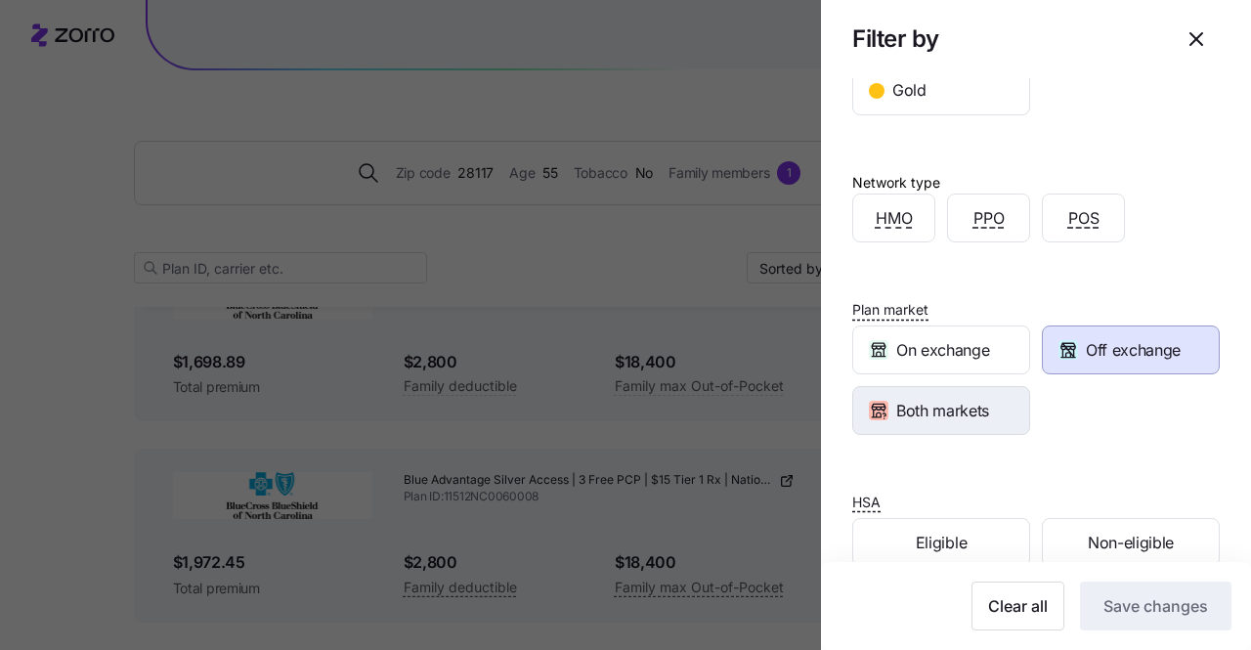
click at [948, 402] on span "Both markets" at bounding box center [942, 411] width 93 height 24
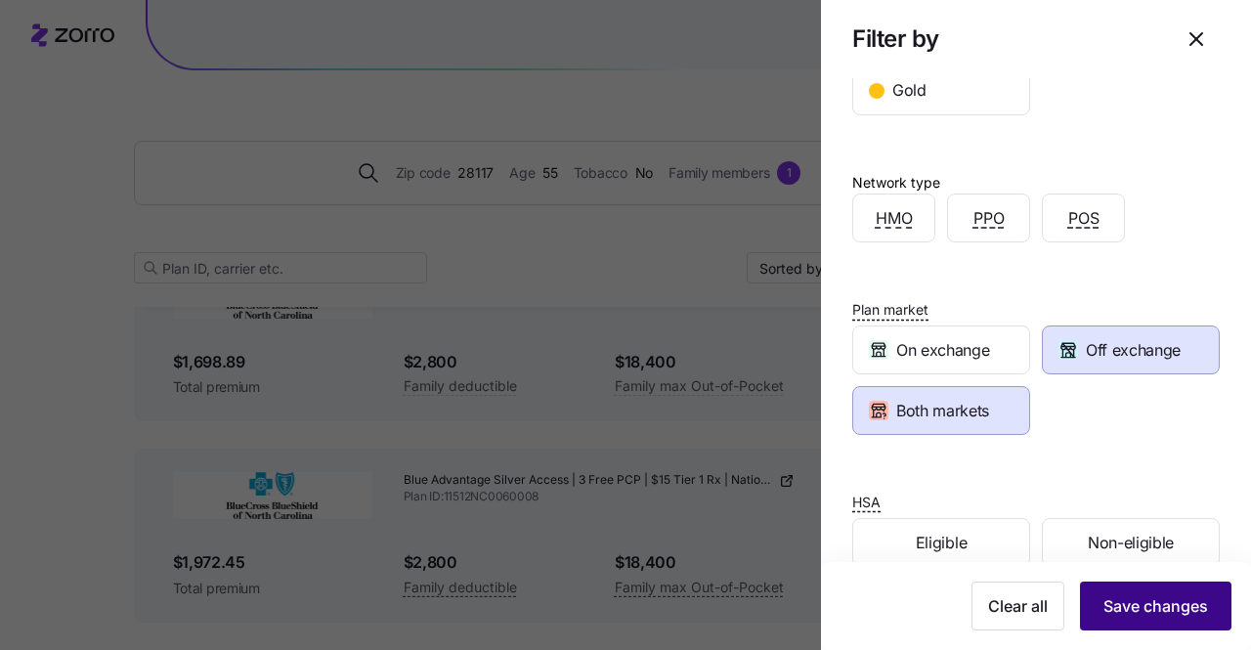
click at [1157, 601] on span "Save changes" at bounding box center [1156, 605] width 105 height 23
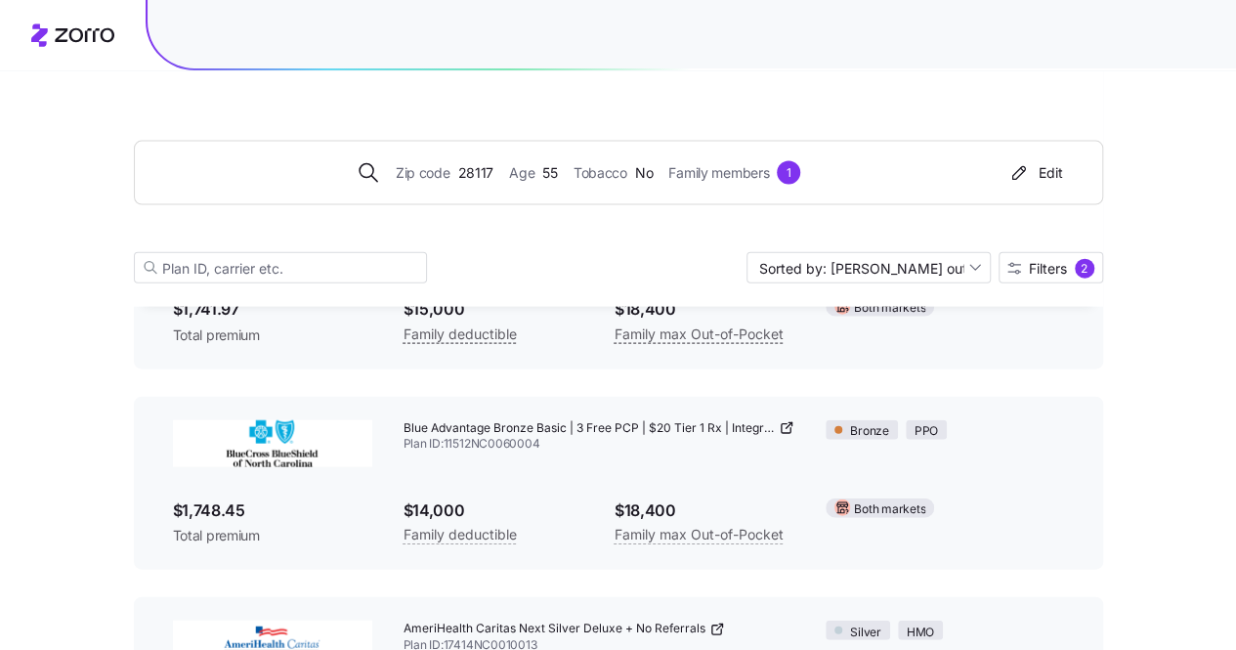
scroll to position [9488, 0]
click at [966, 268] on input "Sorted by: [PERSON_NAME] out of pocket" at bounding box center [869, 267] width 244 height 31
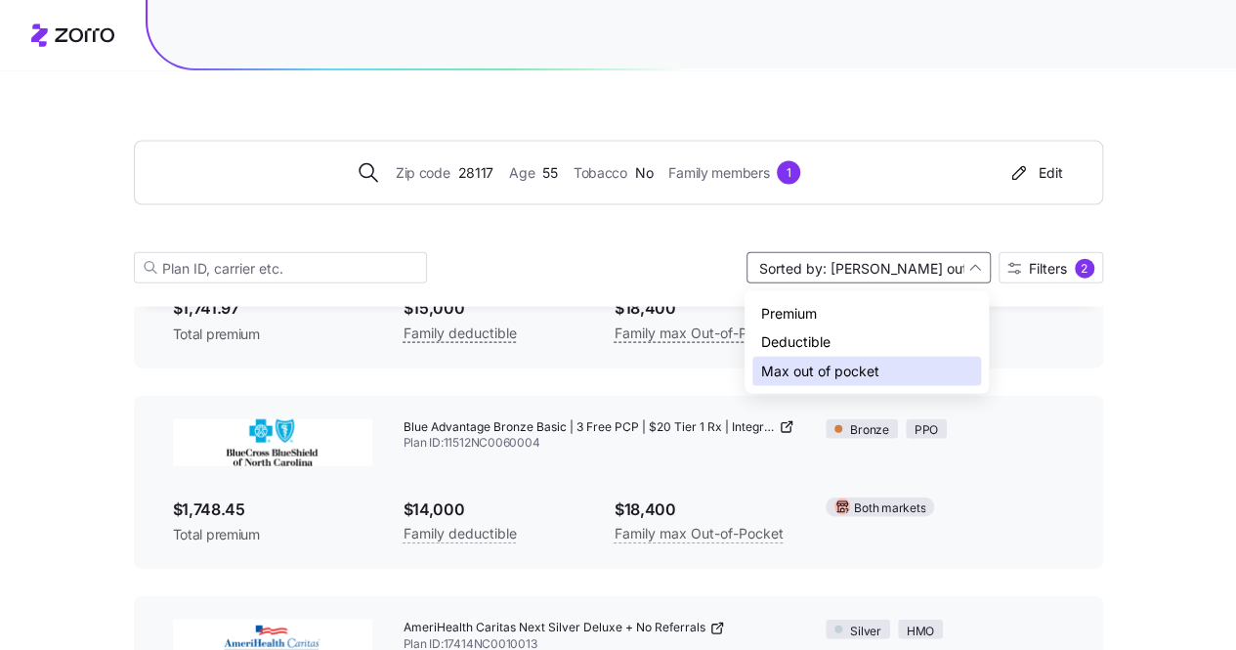
click at [802, 314] on div "Premium" at bounding box center [867, 313] width 229 height 29
type input "Sorted by: Premium"
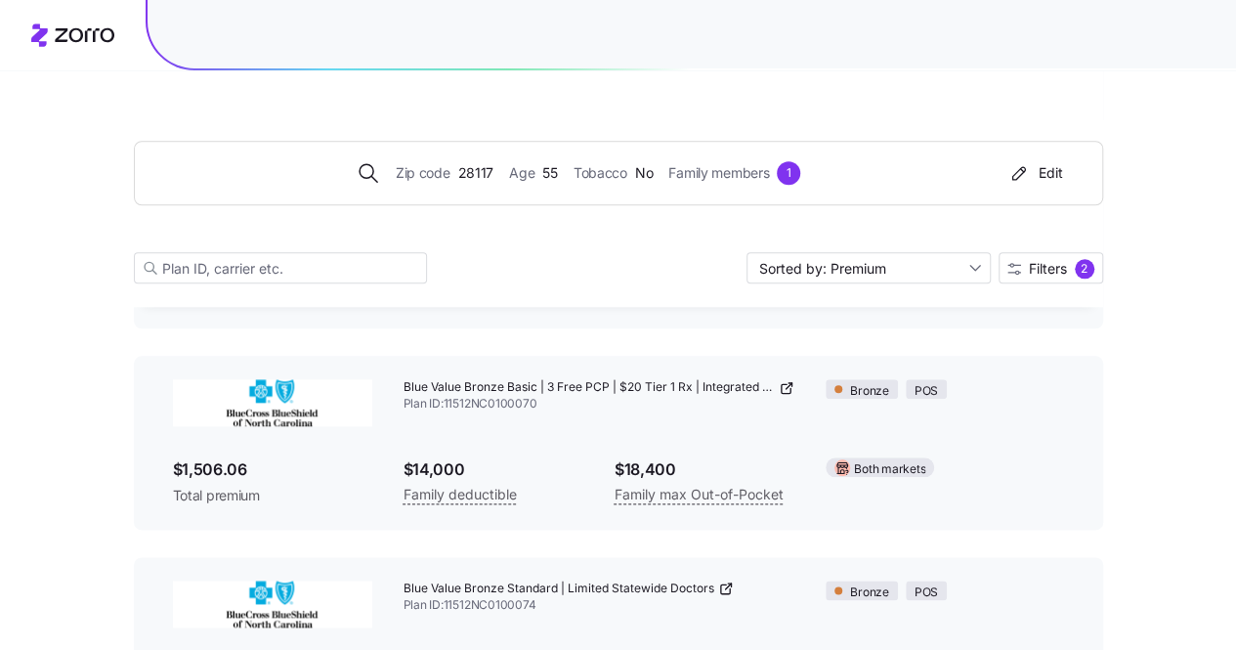
scroll to position [879, 0]
